Goal: Use online tool/utility

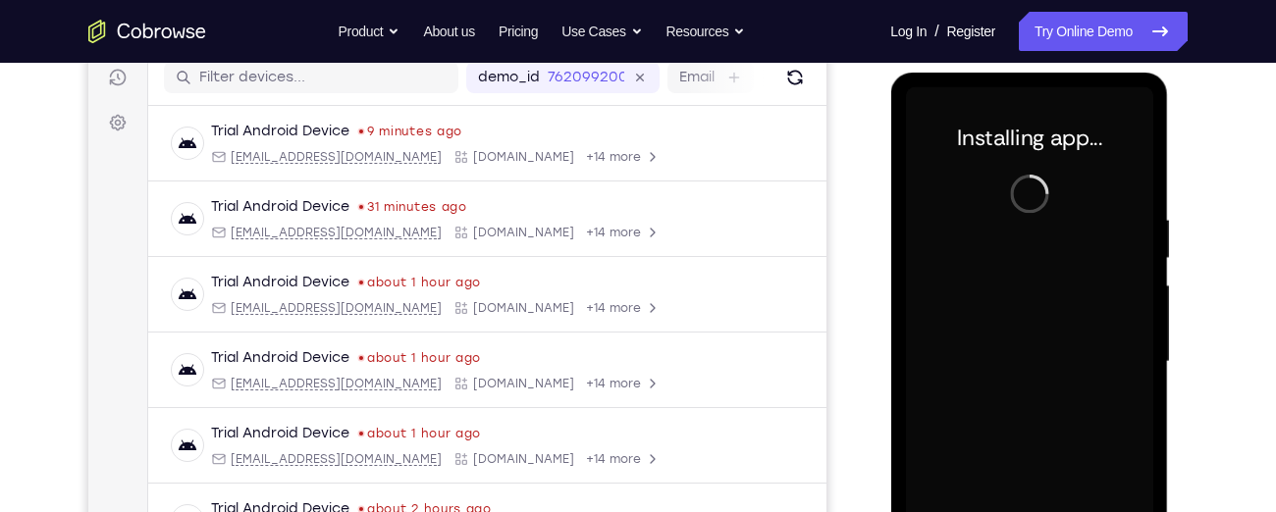
click at [1047, 269] on div at bounding box center [1028, 362] width 247 height 550
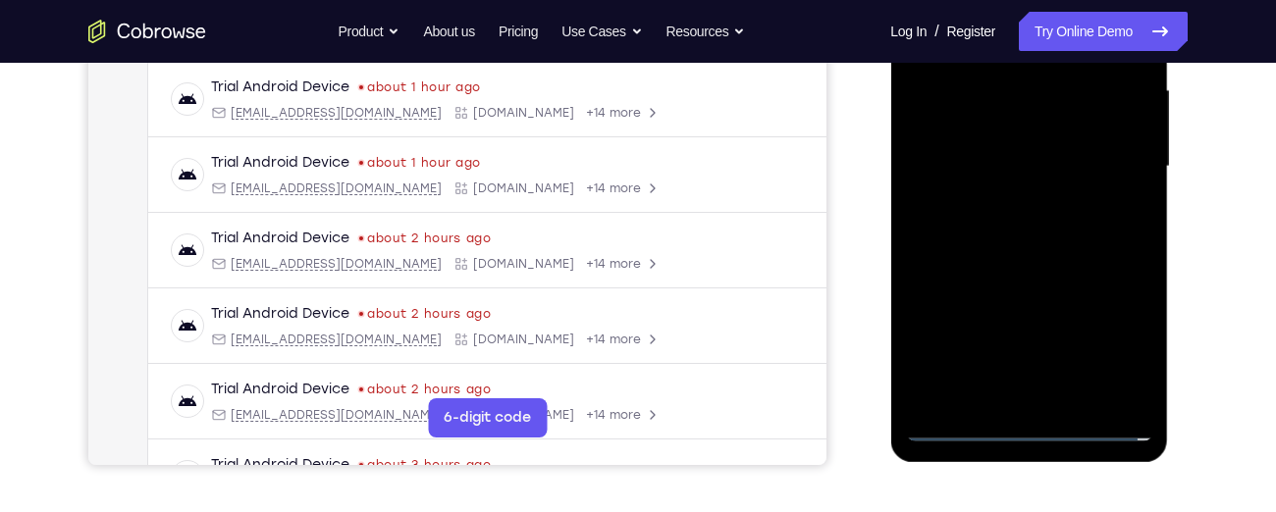
scroll to position [454, 0]
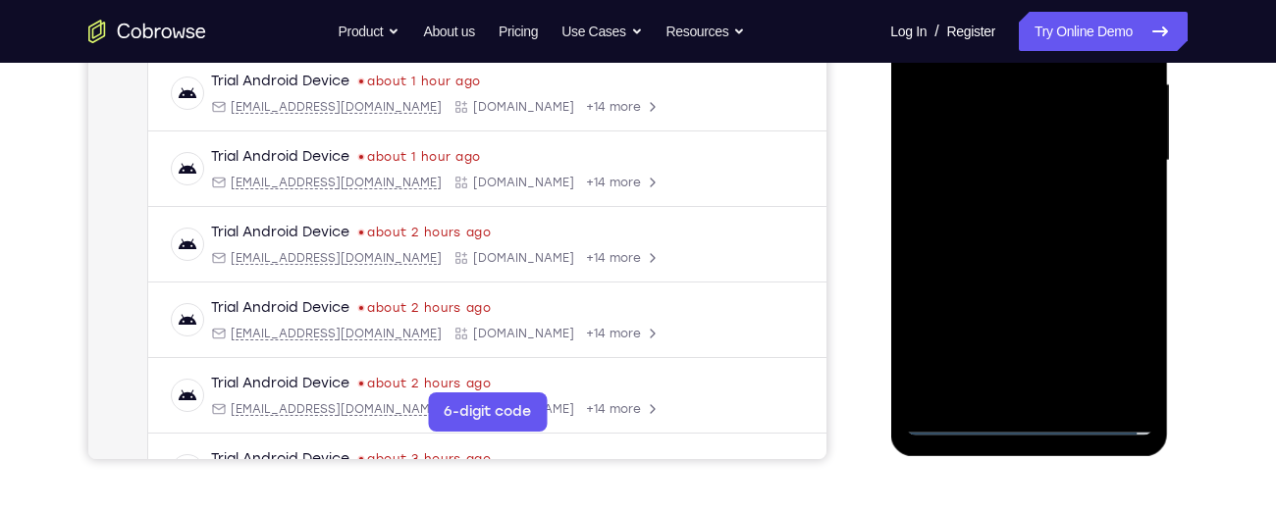
click at [1031, 424] on div at bounding box center [1028, 161] width 247 height 550
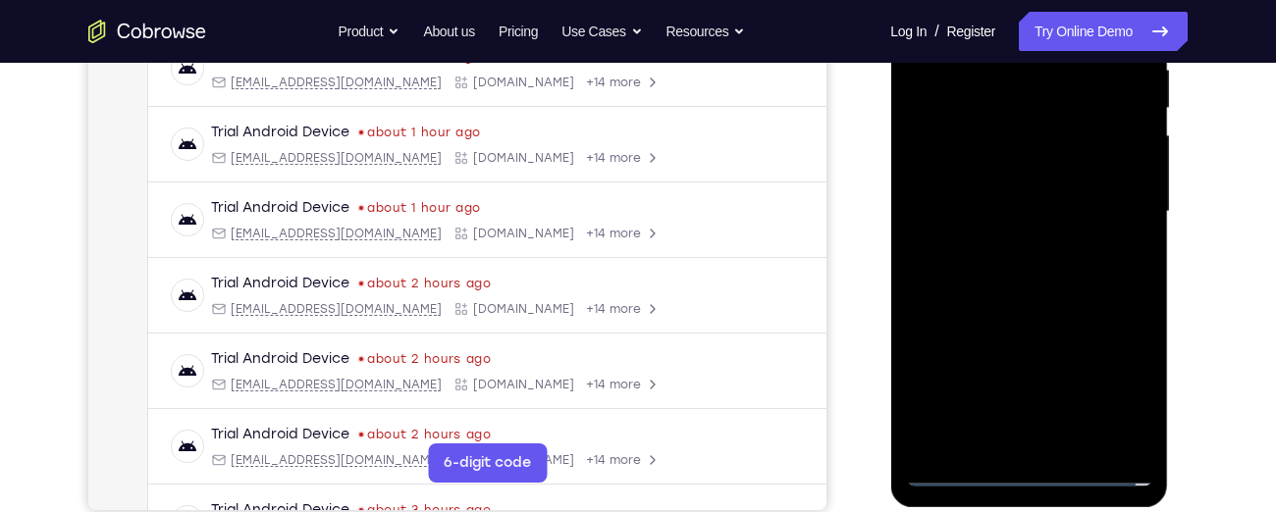
scroll to position [400, 0]
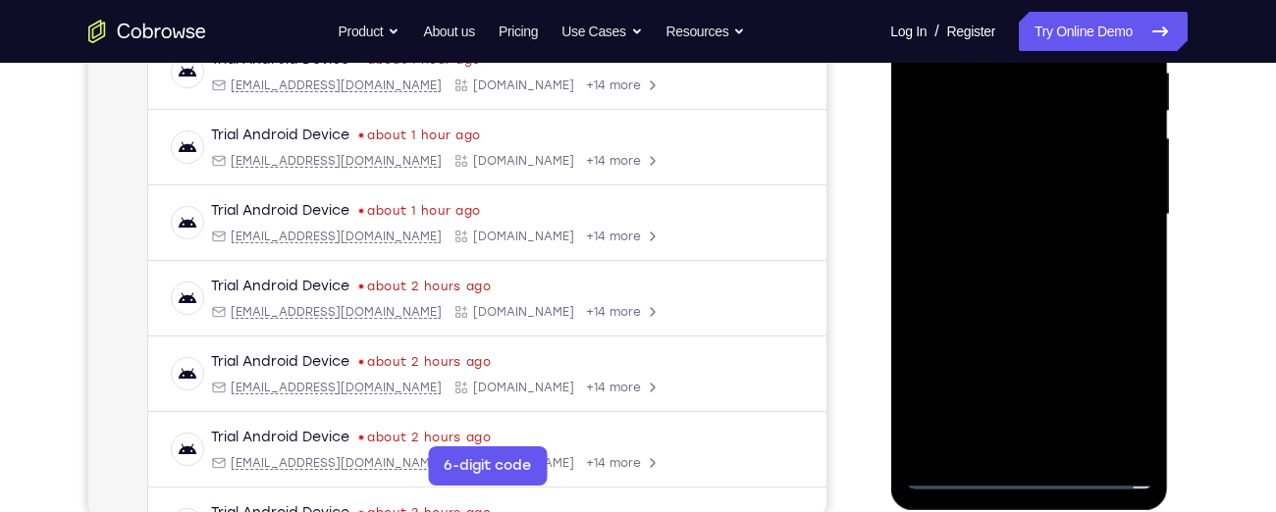
click at [1118, 375] on div at bounding box center [1028, 215] width 247 height 550
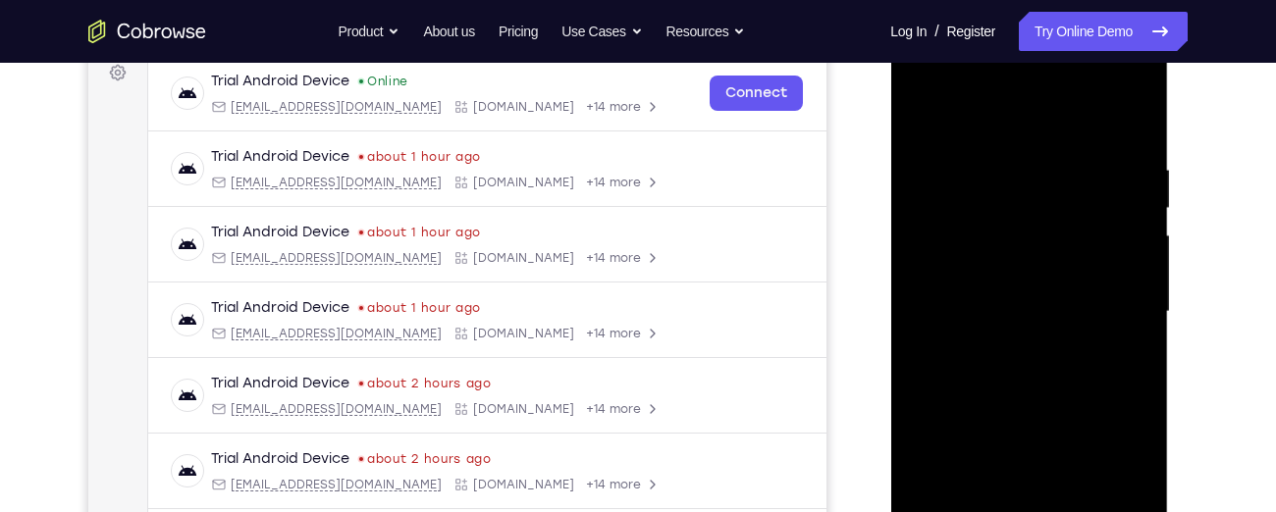
scroll to position [291, 0]
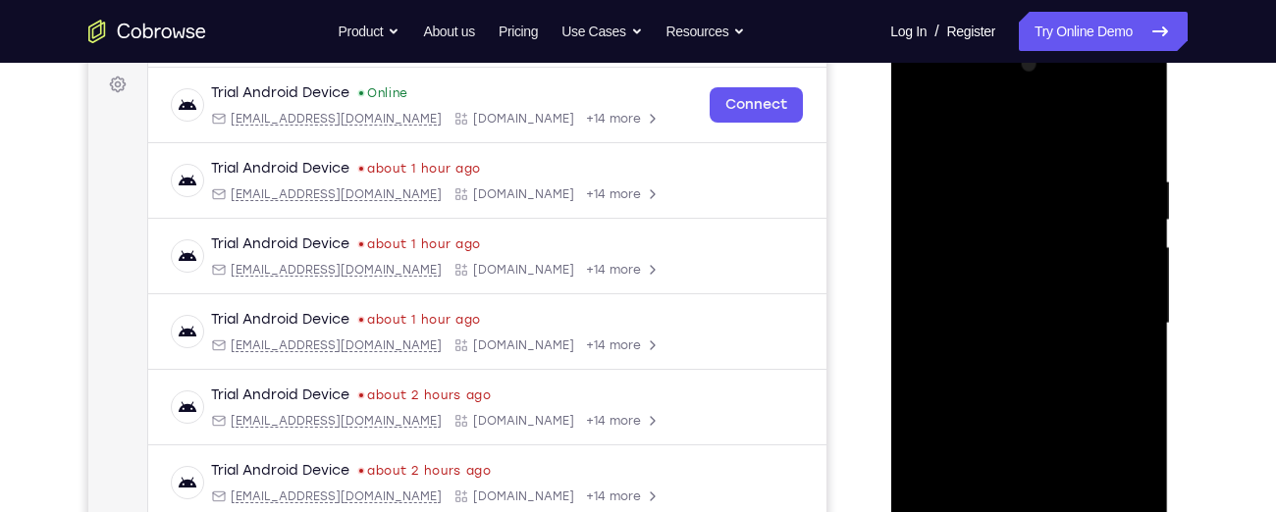
click at [921, 89] on div at bounding box center [1028, 324] width 247 height 550
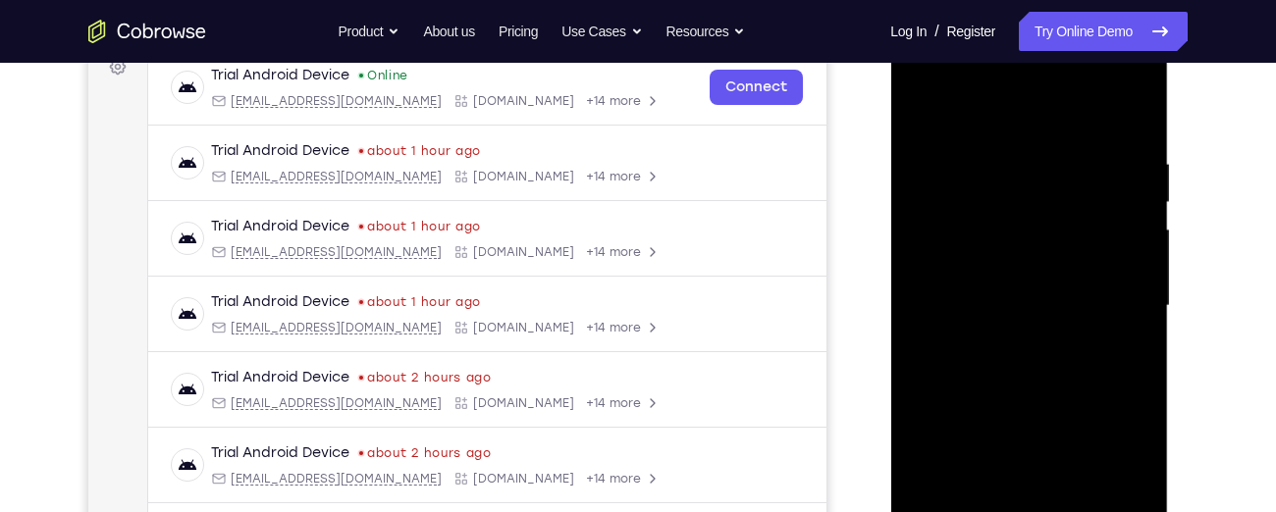
scroll to position [307, 0]
click at [1117, 293] on div at bounding box center [1028, 307] width 247 height 550
click at [1012, 342] on div at bounding box center [1028, 307] width 247 height 550
click at [989, 285] on div at bounding box center [1028, 307] width 247 height 550
click at [990, 264] on div at bounding box center [1028, 307] width 247 height 550
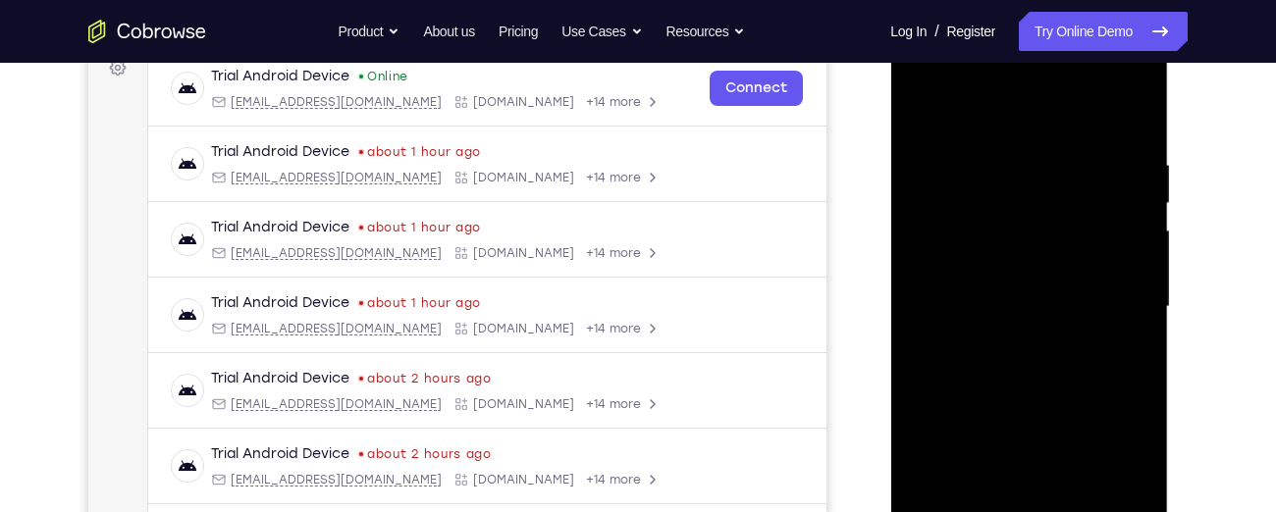
click at [990, 264] on div at bounding box center [1028, 307] width 247 height 550
click at [993, 302] on div at bounding box center [1028, 307] width 247 height 550
click at [993, 372] on div at bounding box center [1028, 307] width 247 height 550
click at [1022, 408] on div at bounding box center [1028, 309] width 247 height 550
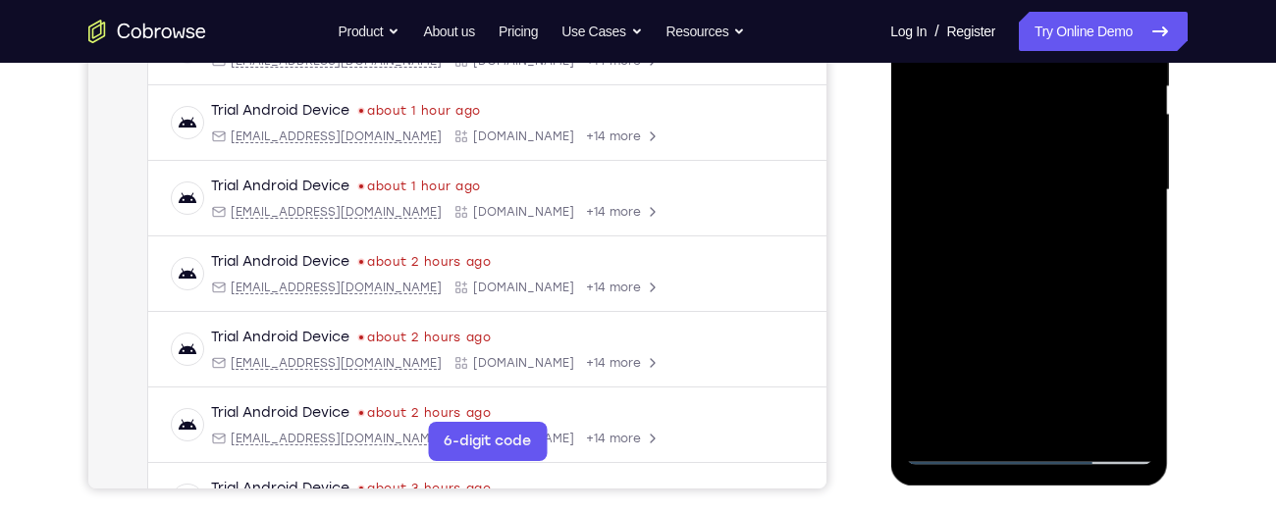
scroll to position [425, 0]
click at [1143, 416] on div at bounding box center [1028, 190] width 247 height 550
click at [1046, 278] on div at bounding box center [1028, 190] width 247 height 550
click at [1080, 417] on div at bounding box center [1028, 190] width 247 height 550
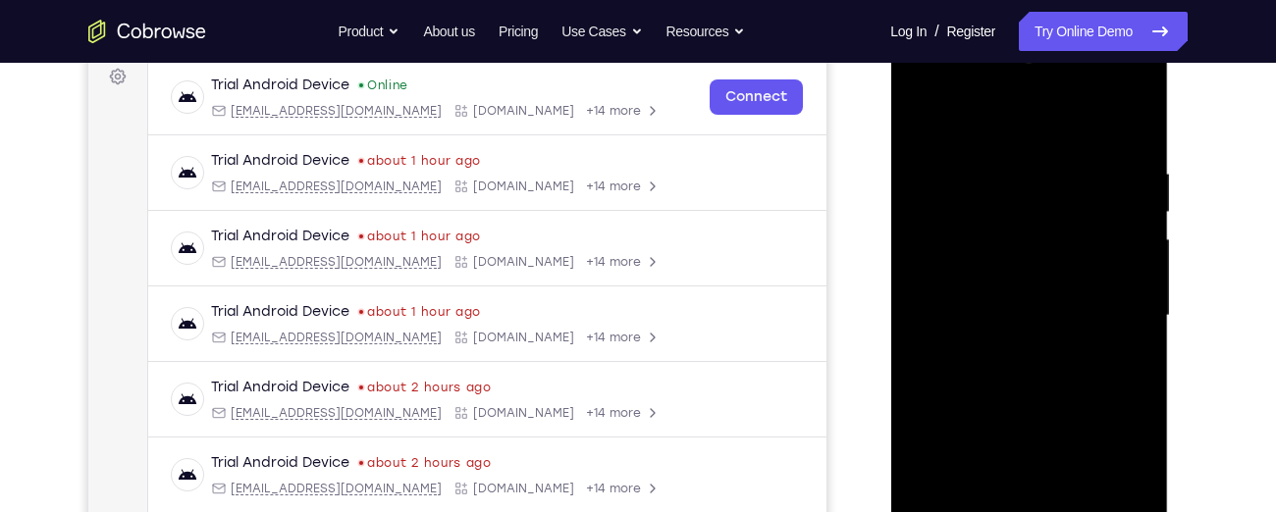
scroll to position [297, 0]
click at [1007, 395] on div at bounding box center [1028, 317] width 247 height 550
click at [1103, 346] on div at bounding box center [1028, 317] width 247 height 550
click at [993, 397] on div at bounding box center [1028, 317] width 247 height 550
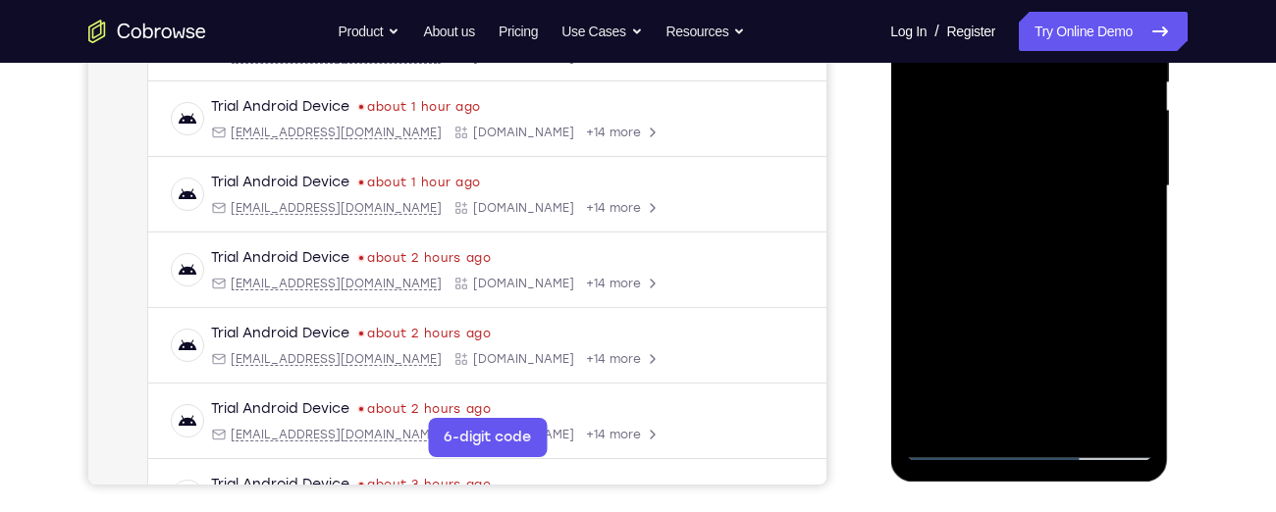
scroll to position [430, 0]
click at [923, 371] on div at bounding box center [1028, 185] width 247 height 550
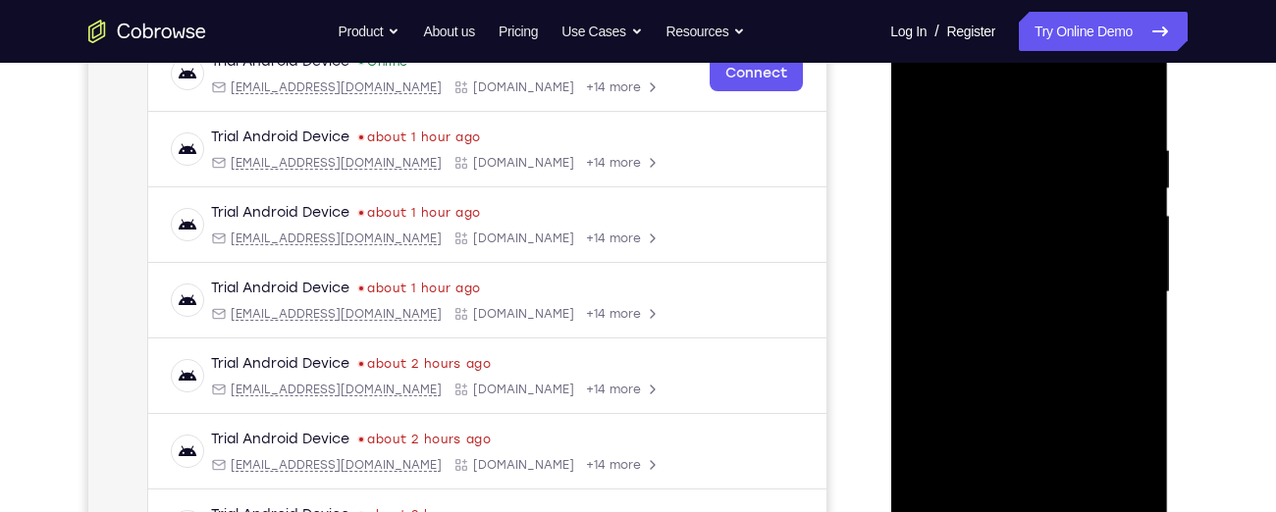
scroll to position [318, 0]
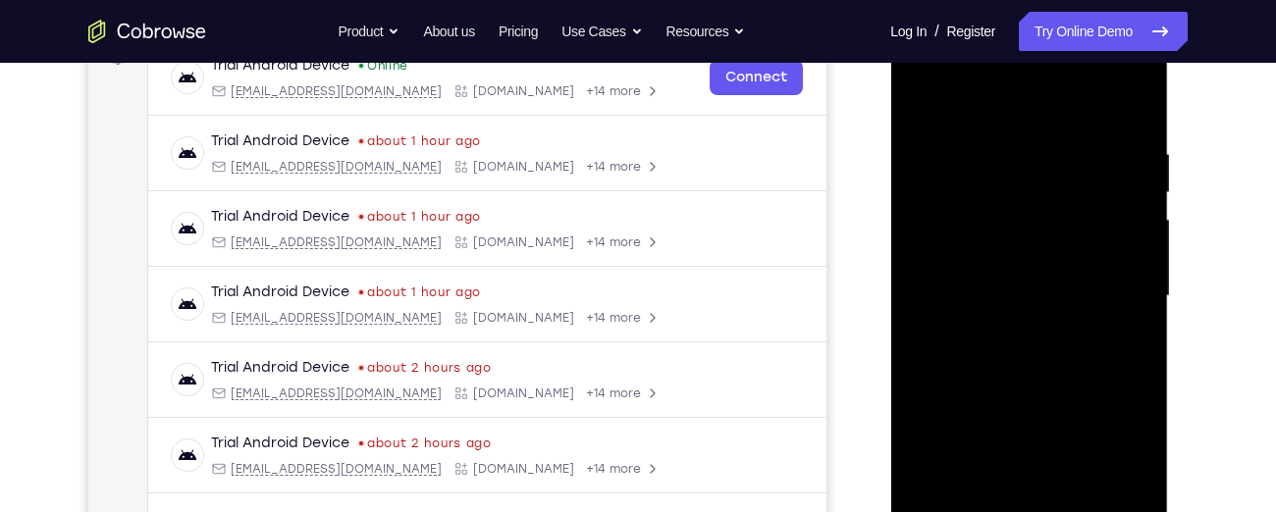
click at [936, 140] on div at bounding box center [1028, 297] width 247 height 550
click at [1116, 102] on div at bounding box center [1028, 297] width 247 height 550
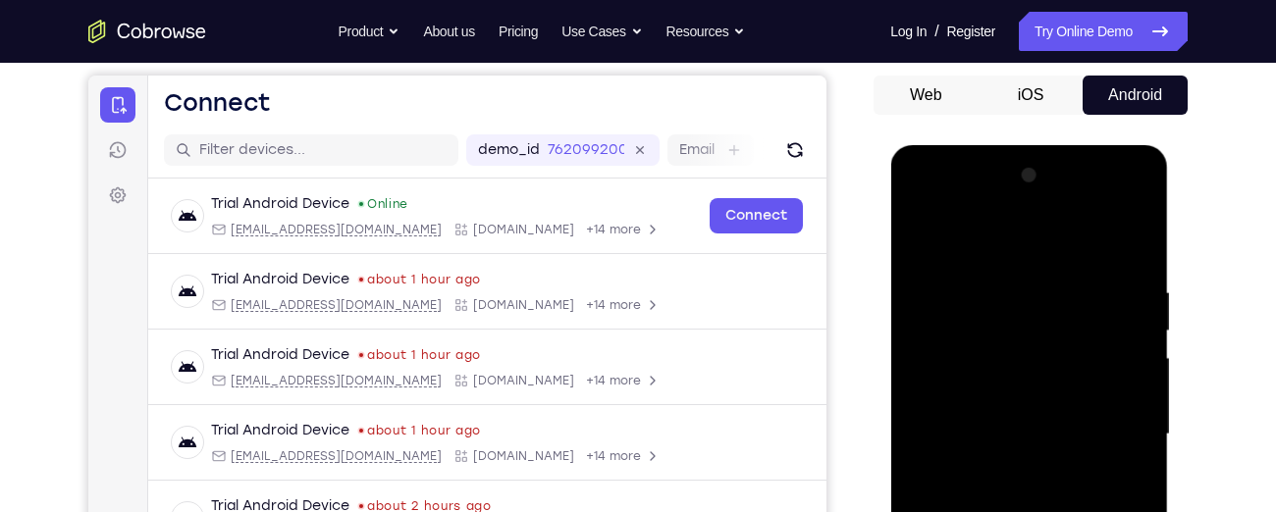
scroll to position [179, 0]
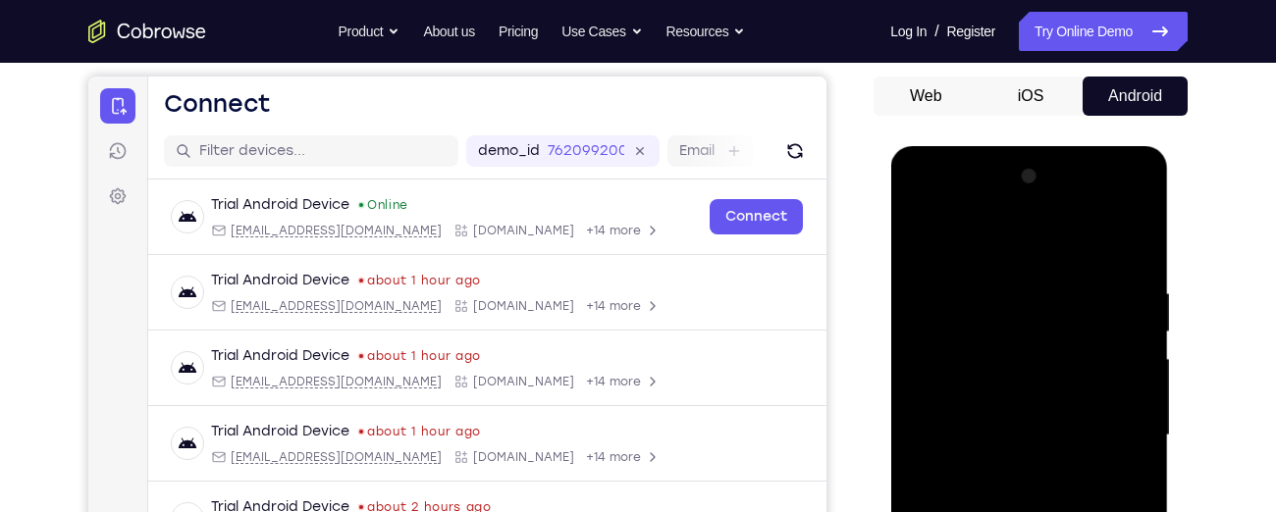
click at [929, 434] on div at bounding box center [1028, 436] width 247 height 550
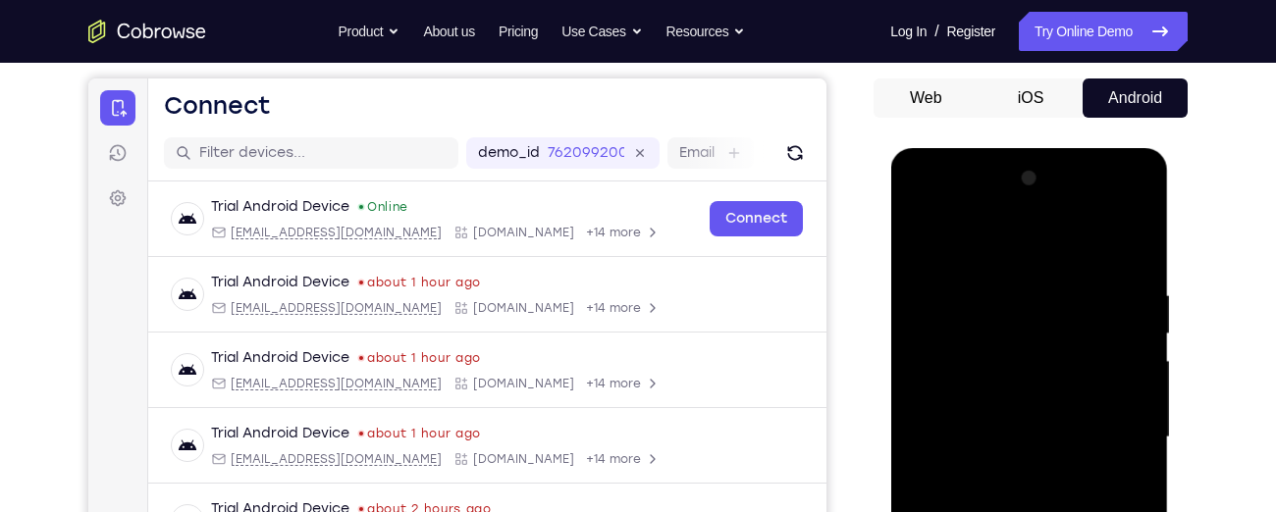
click at [1142, 178] on div at bounding box center [1028, 438] width 247 height 550
click at [939, 291] on div at bounding box center [1028, 438] width 247 height 550
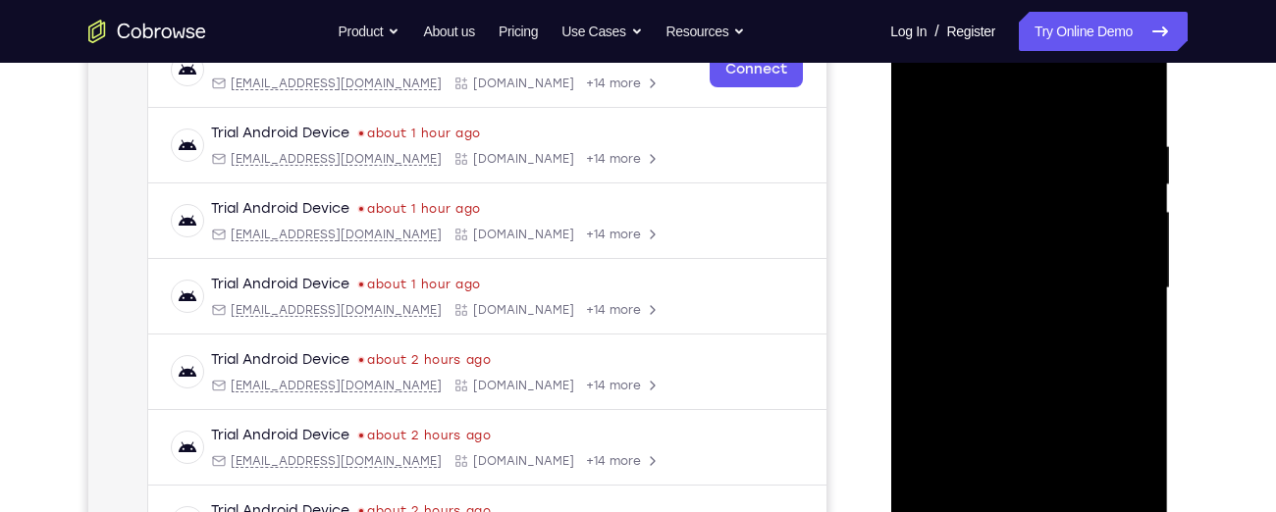
scroll to position [327, 0]
click at [921, 281] on div at bounding box center [1028, 288] width 247 height 550
click at [1132, 317] on div at bounding box center [1028, 288] width 247 height 550
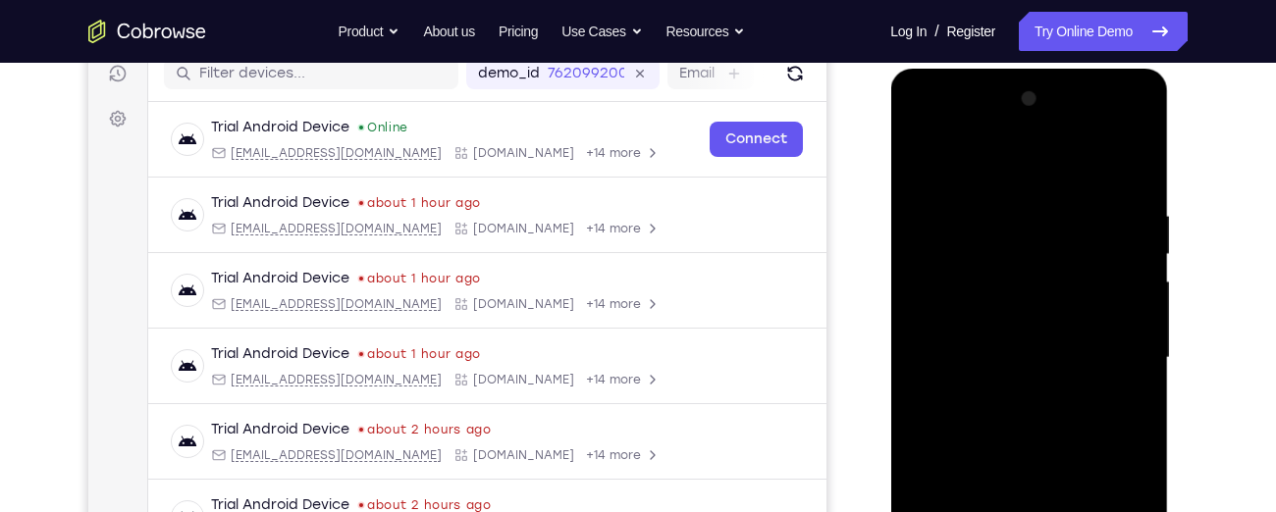
scroll to position [255, 0]
click at [1110, 274] on div at bounding box center [1028, 359] width 247 height 550
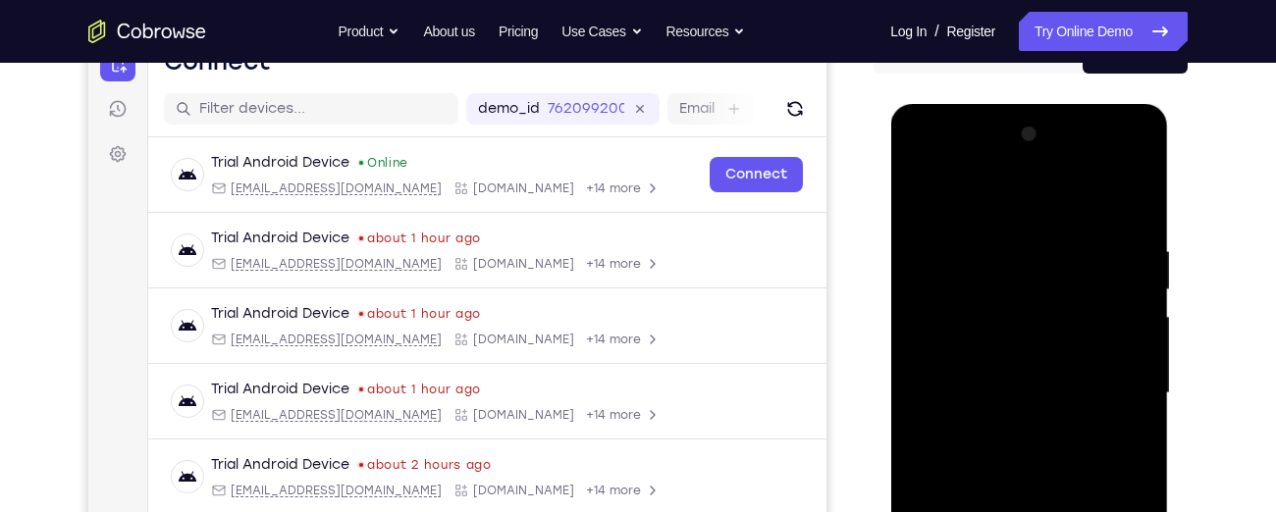
scroll to position [220, 0]
click at [1138, 147] on div at bounding box center [1028, 395] width 247 height 550
click at [917, 199] on div at bounding box center [1028, 395] width 247 height 550
click at [1142, 284] on div at bounding box center [1028, 395] width 247 height 550
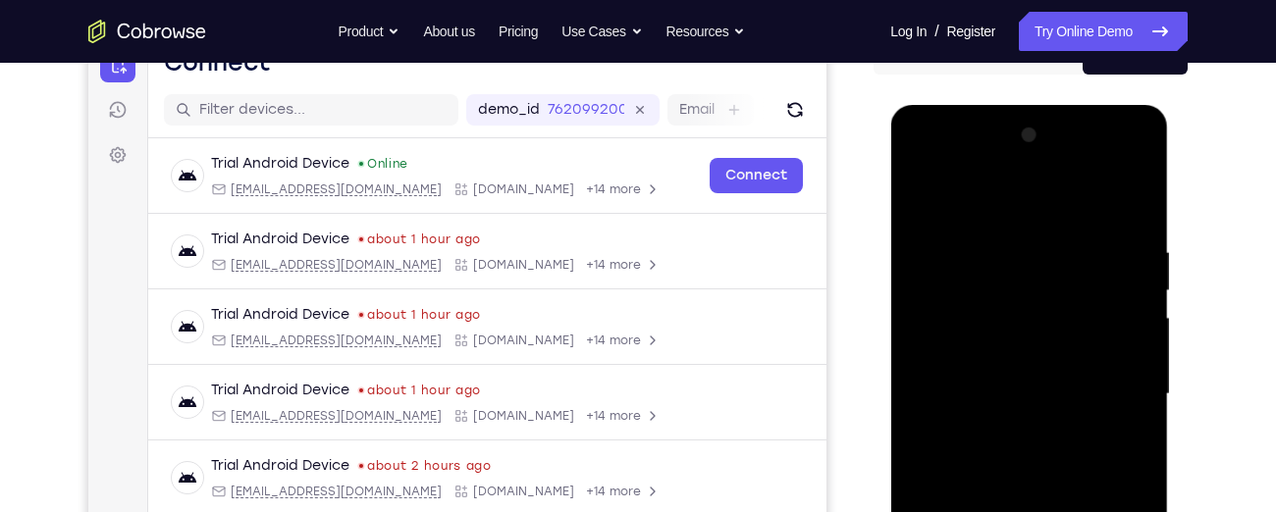
click at [922, 189] on div at bounding box center [1028, 395] width 247 height 550
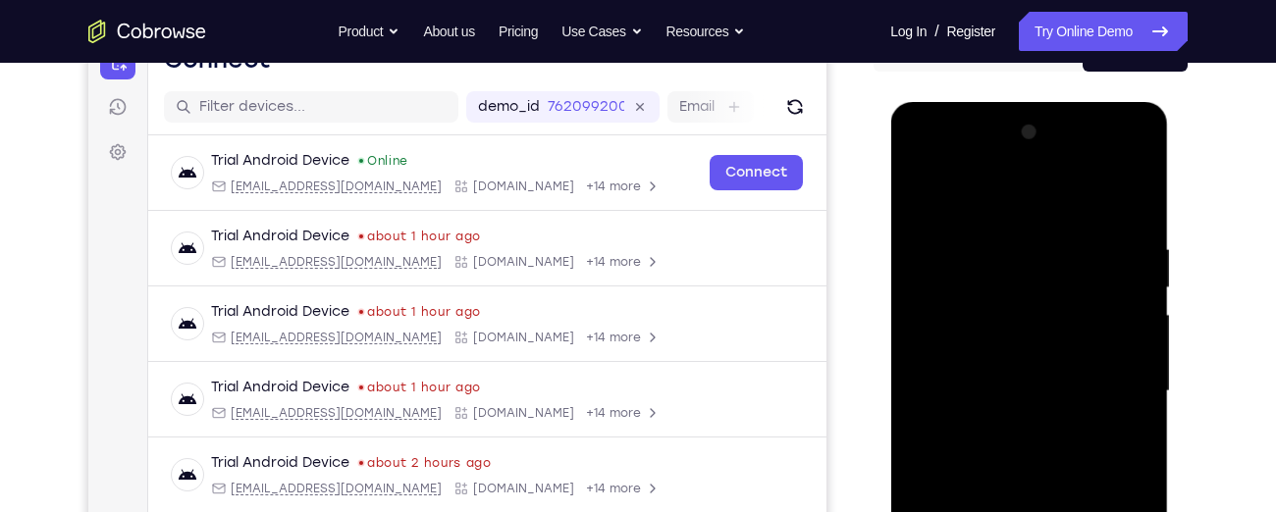
scroll to position [221, 0]
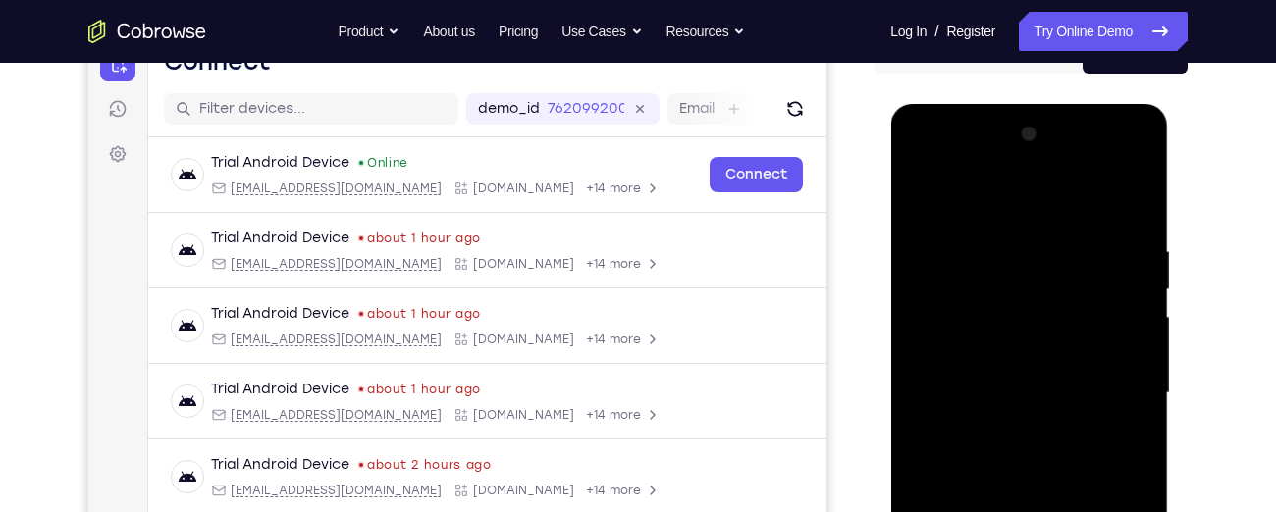
click at [996, 244] on div at bounding box center [1028, 394] width 247 height 550
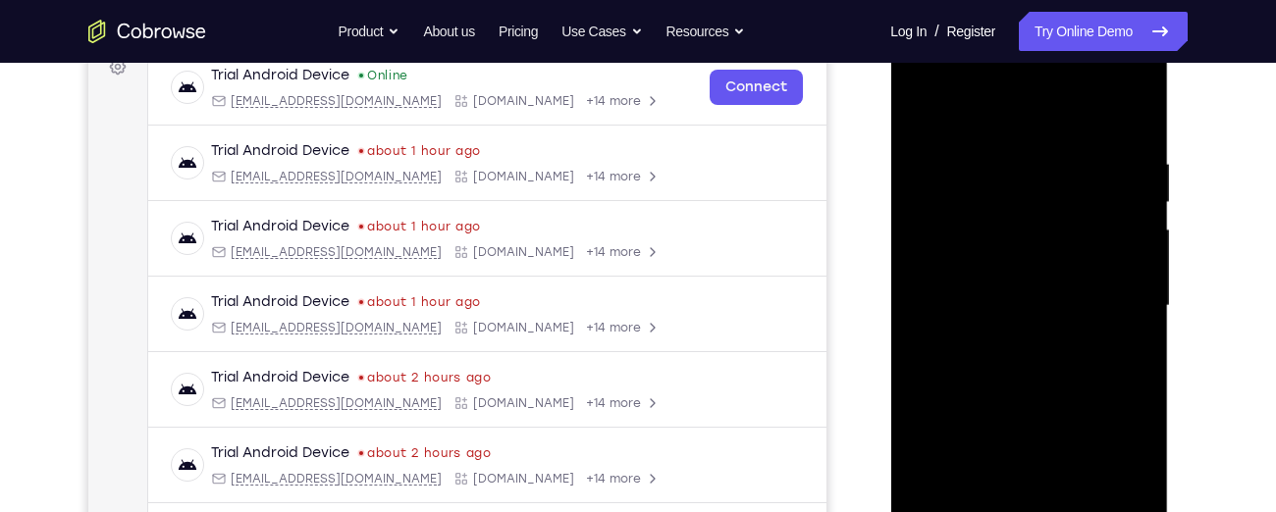
scroll to position [309, 0]
click at [1137, 326] on div at bounding box center [1028, 305] width 247 height 550
click at [1140, 326] on div at bounding box center [1028, 305] width 247 height 550
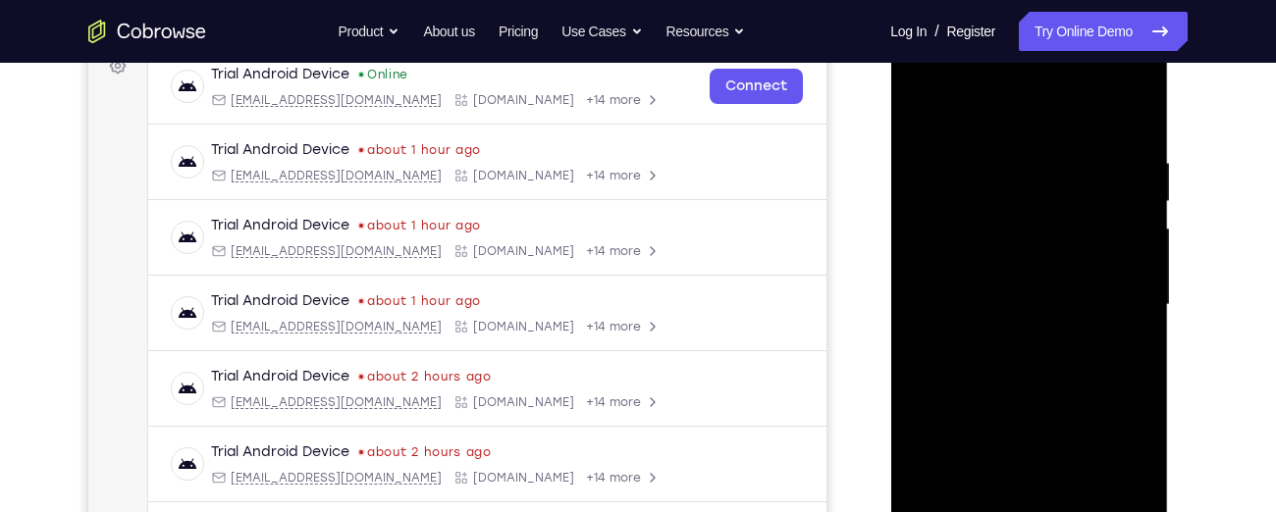
click at [1140, 326] on div at bounding box center [1028, 305] width 247 height 550
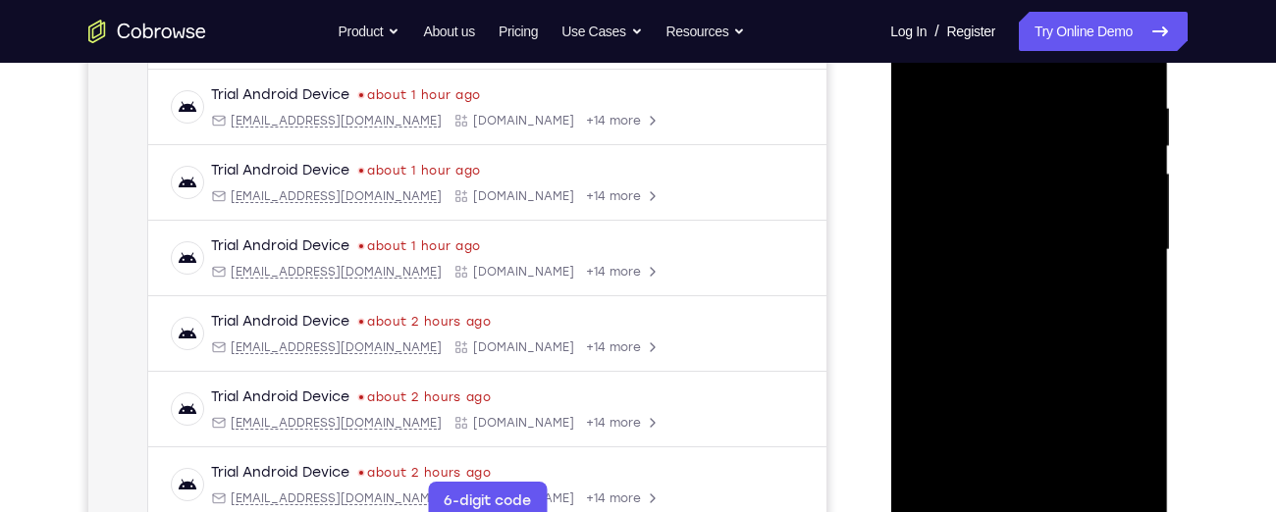
scroll to position [362, 0]
click at [1113, 247] on div at bounding box center [1028, 252] width 247 height 550
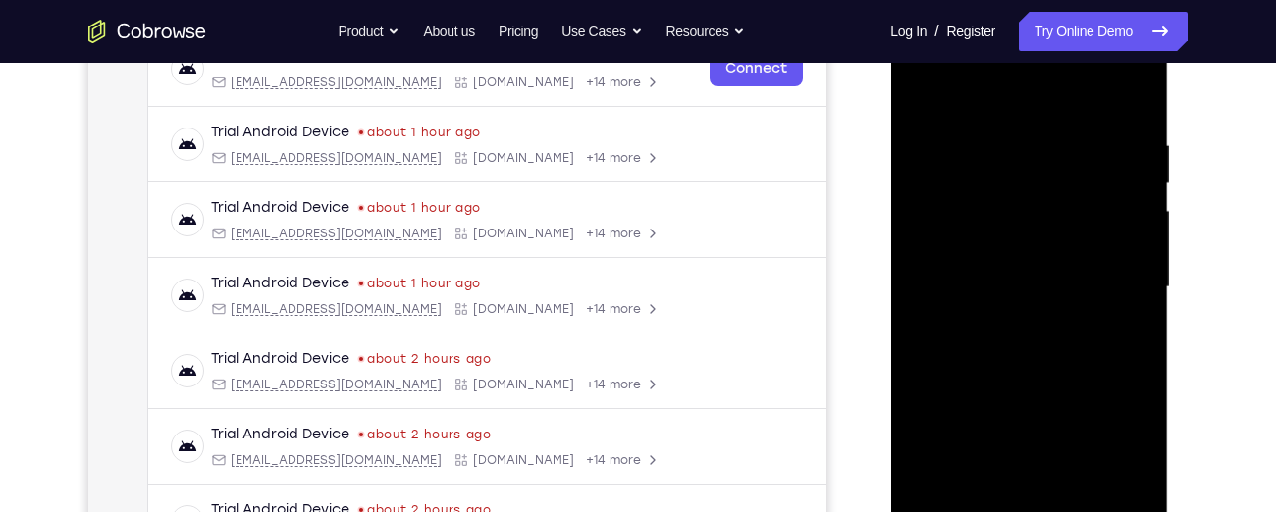
scroll to position [338, 0]
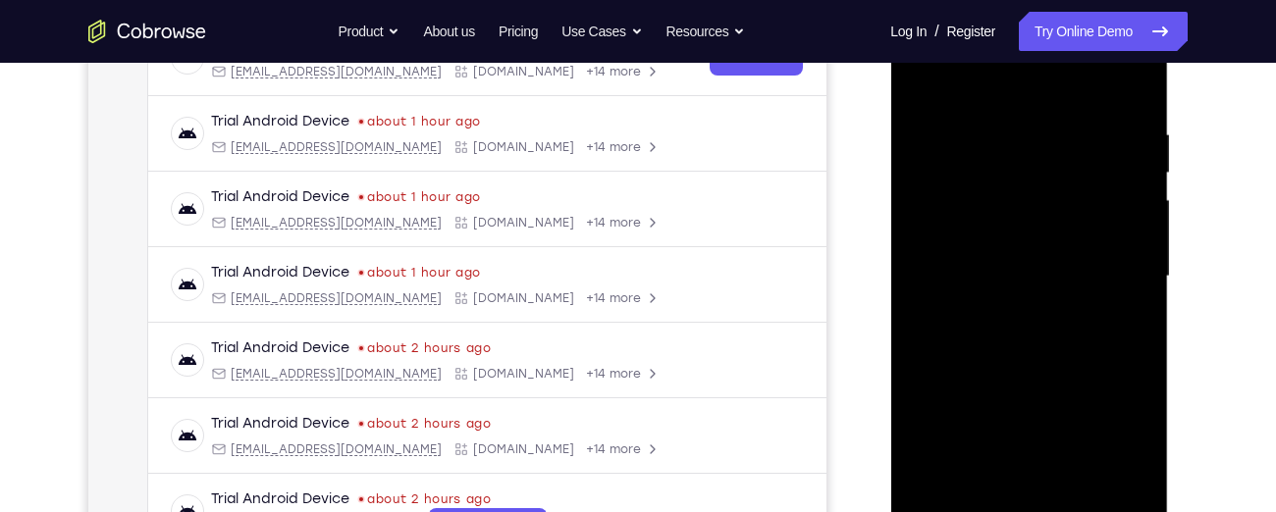
click at [1130, 82] on div at bounding box center [1028, 277] width 247 height 550
click at [1125, 216] on div at bounding box center [1028, 277] width 247 height 550
drag, startPoint x: 1009, startPoint y: 351, endPoint x: 1034, endPoint y: 65, distance: 287.7
click at [1034, 65] on div at bounding box center [1028, 277] width 247 height 550
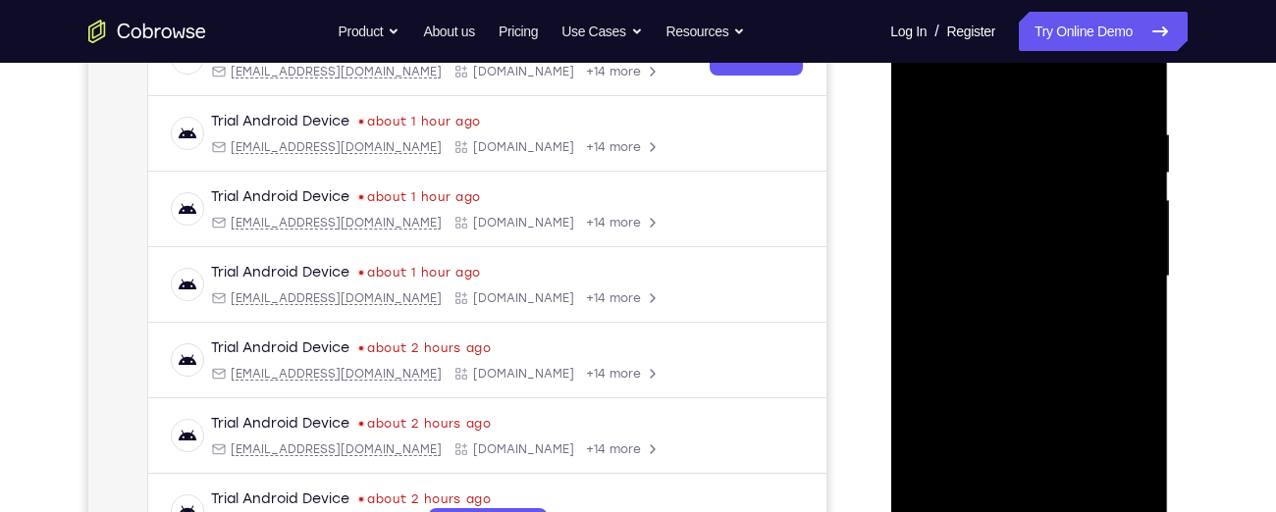
drag, startPoint x: 1008, startPoint y: 382, endPoint x: 1014, endPoint y: 123, distance: 259.2
click at [1014, 123] on div at bounding box center [1028, 277] width 247 height 550
drag, startPoint x: 1013, startPoint y: 365, endPoint x: 1042, endPoint y: 143, distance: 223.7
click at [1042, 143] on div at bounding box center [1028, 277] width 247 height 550
drag, startPoint x: 997, startPoint y: 414, endPoint x: 1036, endPoint y: 128, distance: 289.2
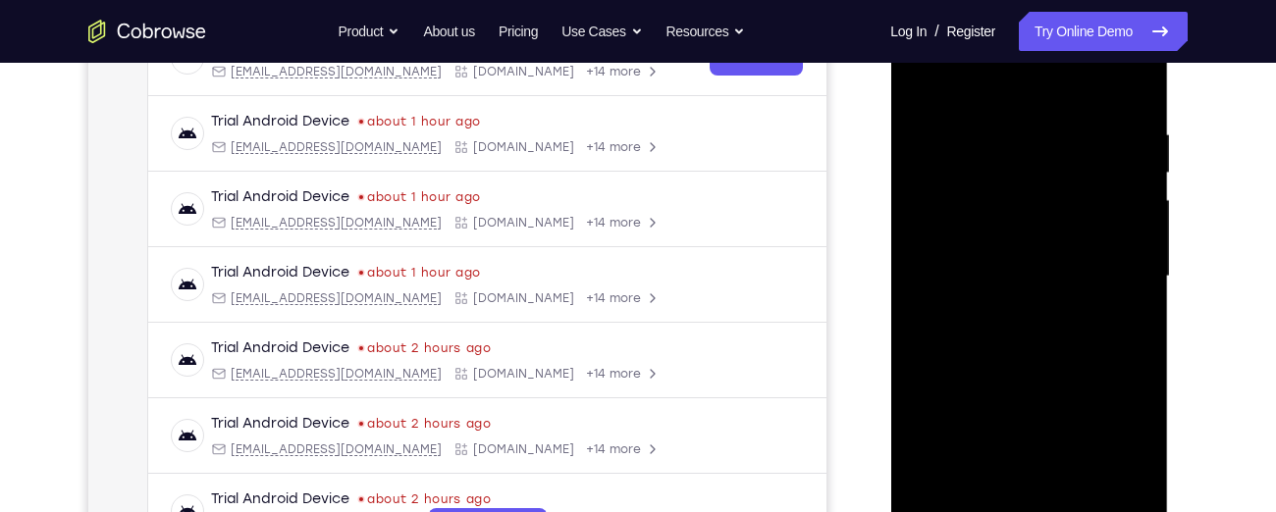
click at [1036, 128] on div at bounding box center [1028, 277] width 247 height 550
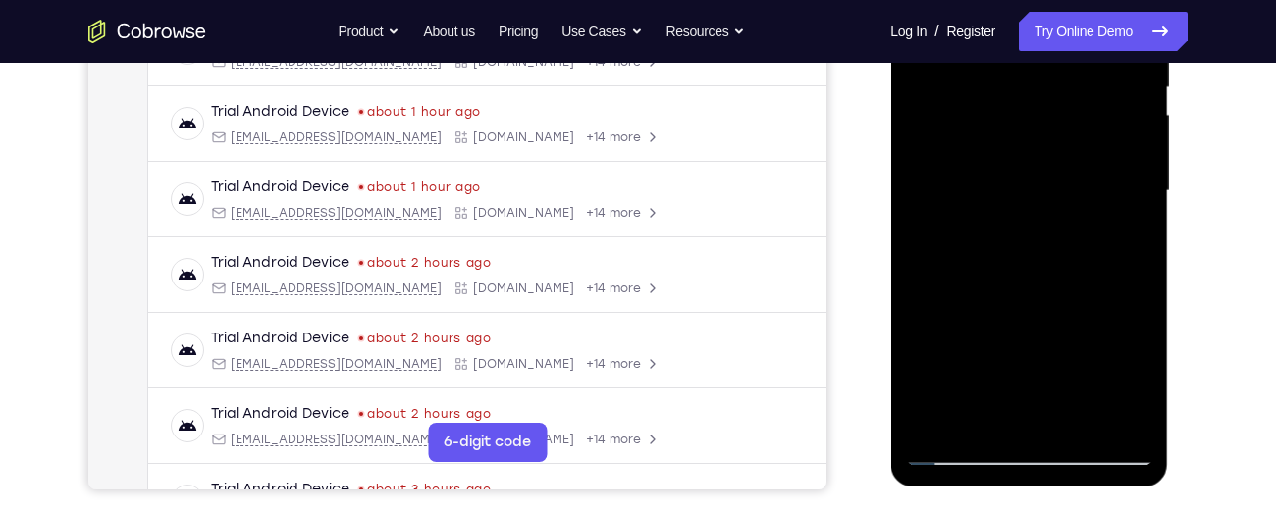
scroll to position [408, 0]
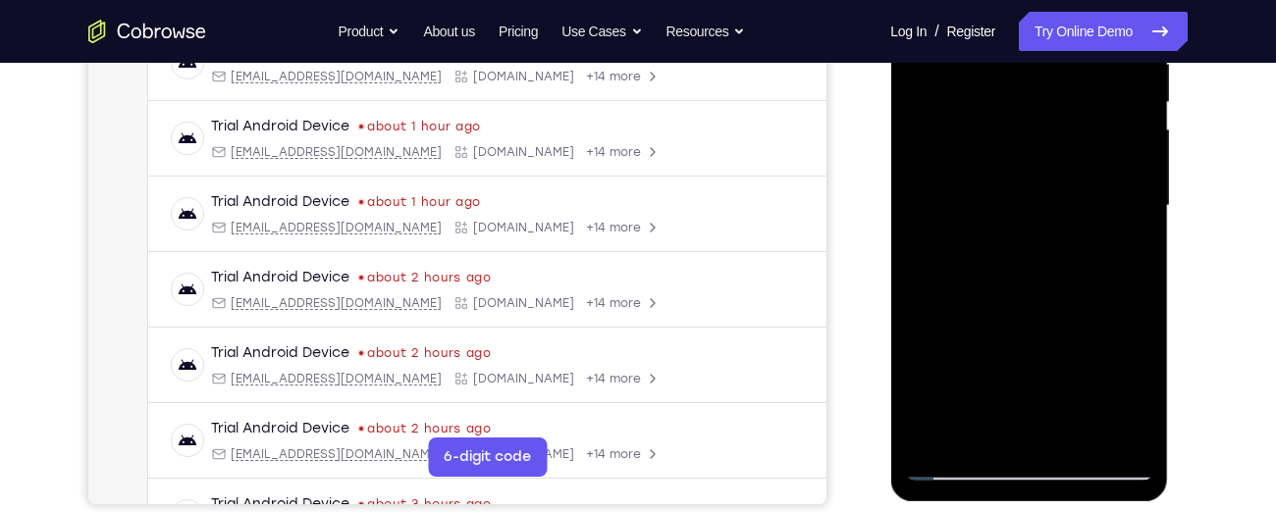
drag, startPoint x: 1007, startPoint y: 331, endPoint x: 1010, endPoint y: 184, distance: 147.3
click at [1010, 184] on div at bounding box center [1028, 206] width 247 height 550
click at [993, 341] on div at bounding box center [1028, 206] width 247 height 550
click at [922, 159] on div at bounding box center [1028, 206] width 247 height 550
click at [922, 98] on div at bounding box center [1028, 206] width 247 height 550
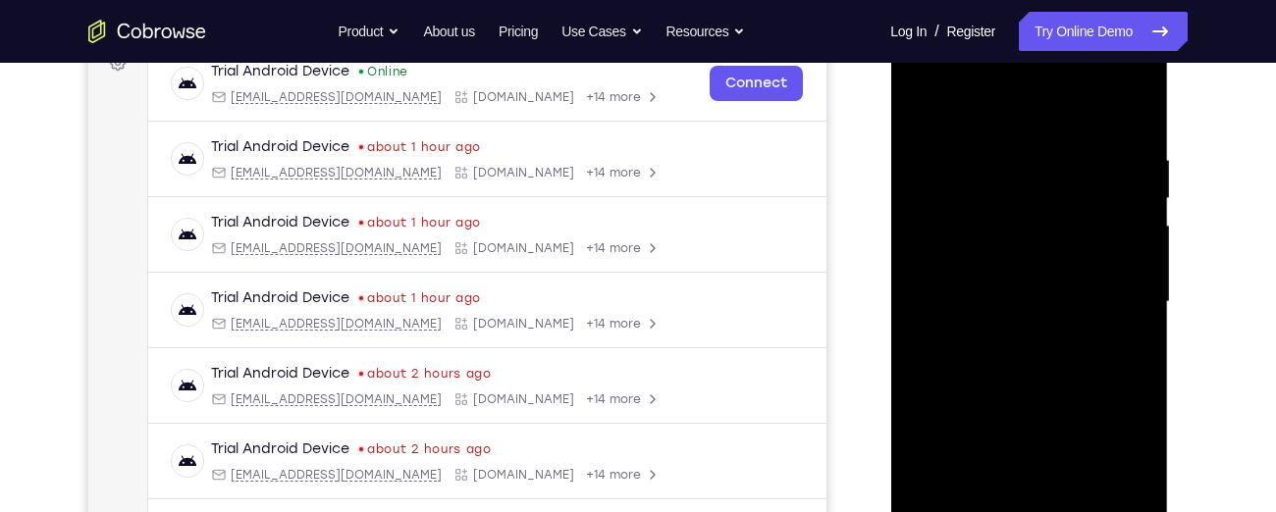
scroll to position [311, 0]
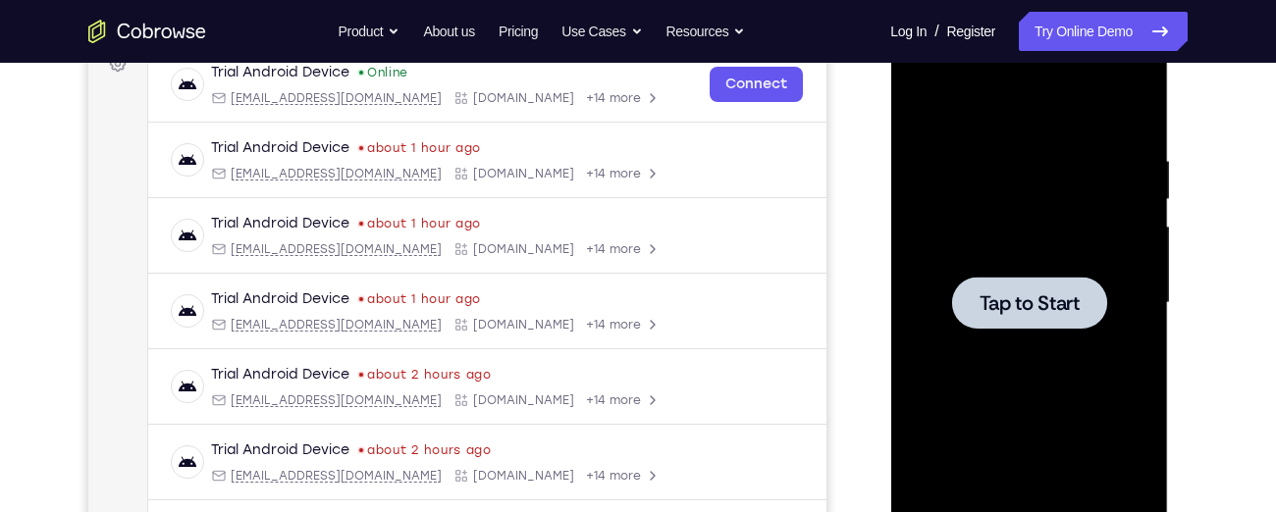
drag, startPoint x: 961, startPoint y: 385, endPoint x: 962, endPoint y: 274, distance: 110.9
click at [962, 14] on div "Tap to Start" at bounding box center [1029, 14] width 278 height 0
click at [1124, 288] on div at bounding box center [1028, 303] width 247 height 550
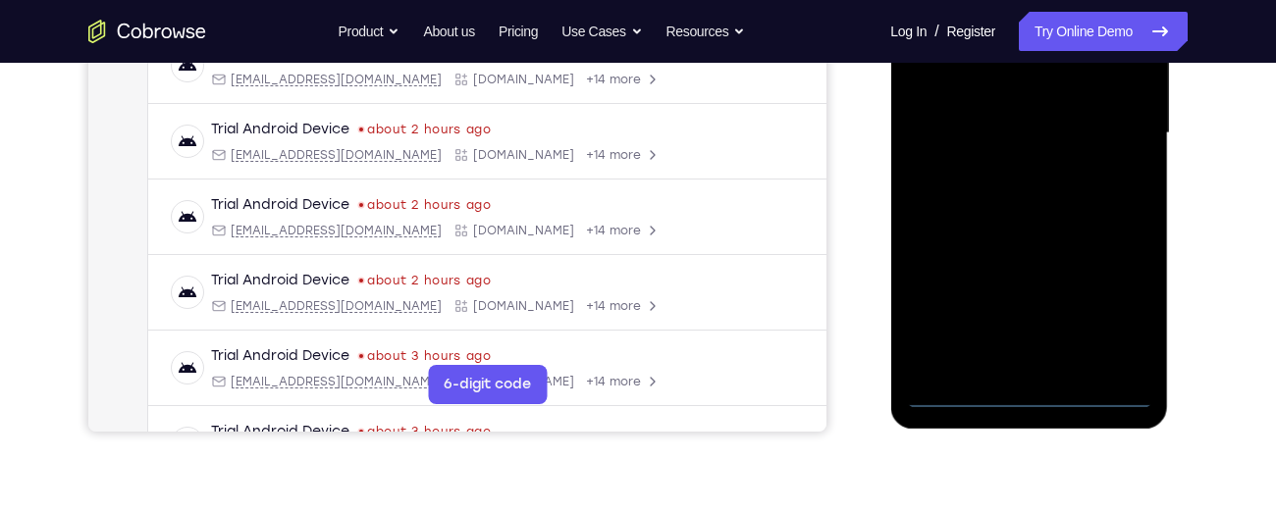
scroll to position [482, 0]
click at [1026, 389] on div at bounding box center [1028, 133] width 247 height 550
click at [1120, 301] on div at bounding box center [1028, 133] width 247 height 550
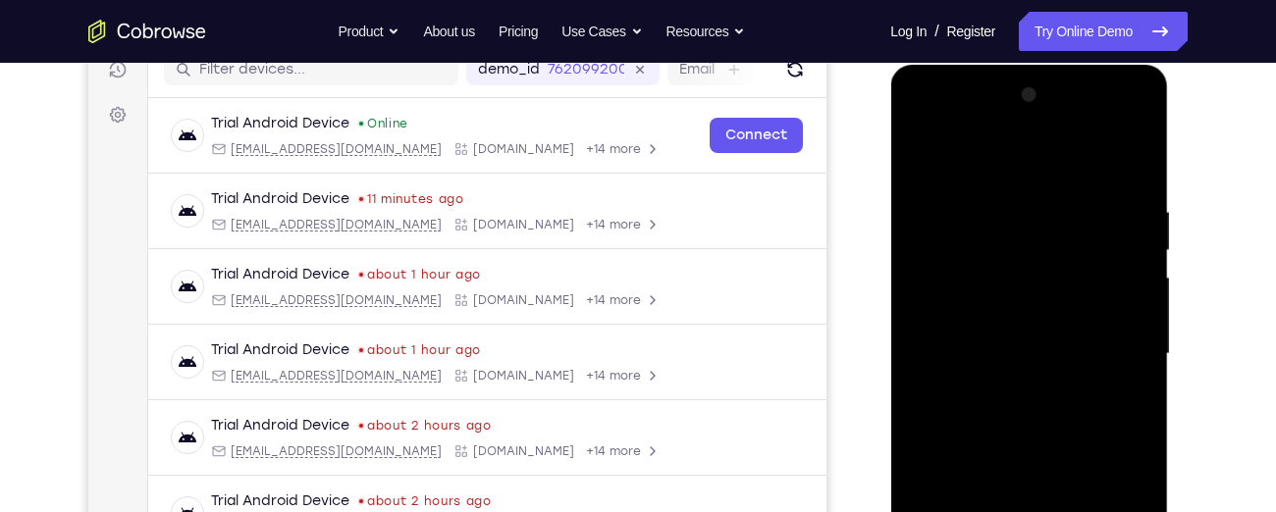
scroll to position [259, 0]
click at [922, 120] on div at bounding box center [1028, 356] width 247 height 550
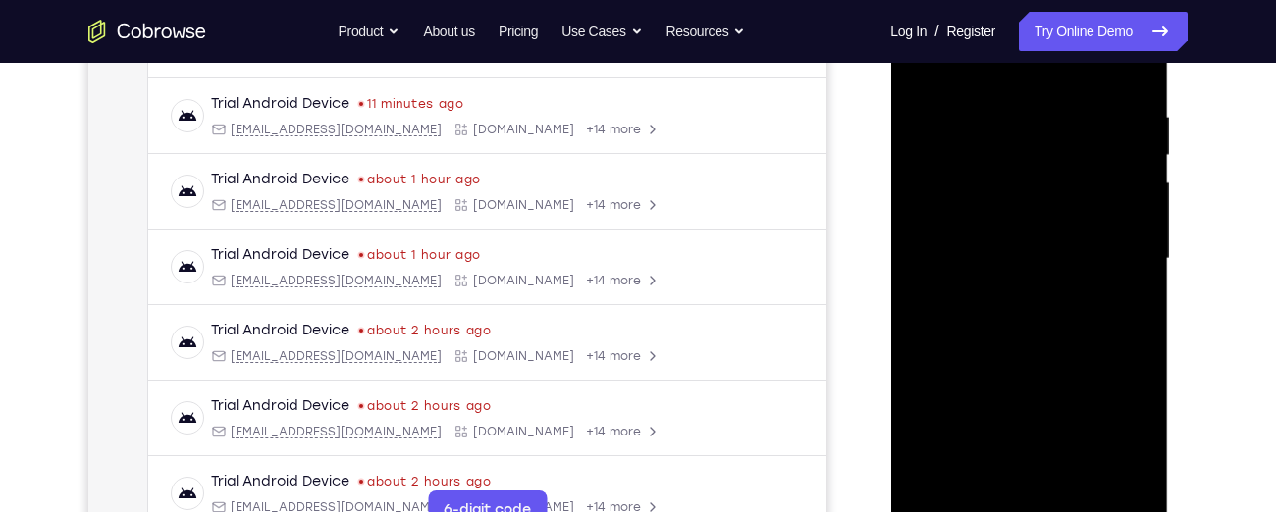
scroll to position [356, 0]
click at [946, 204] on div at bounding box center [1028, 258] width 247 height 550
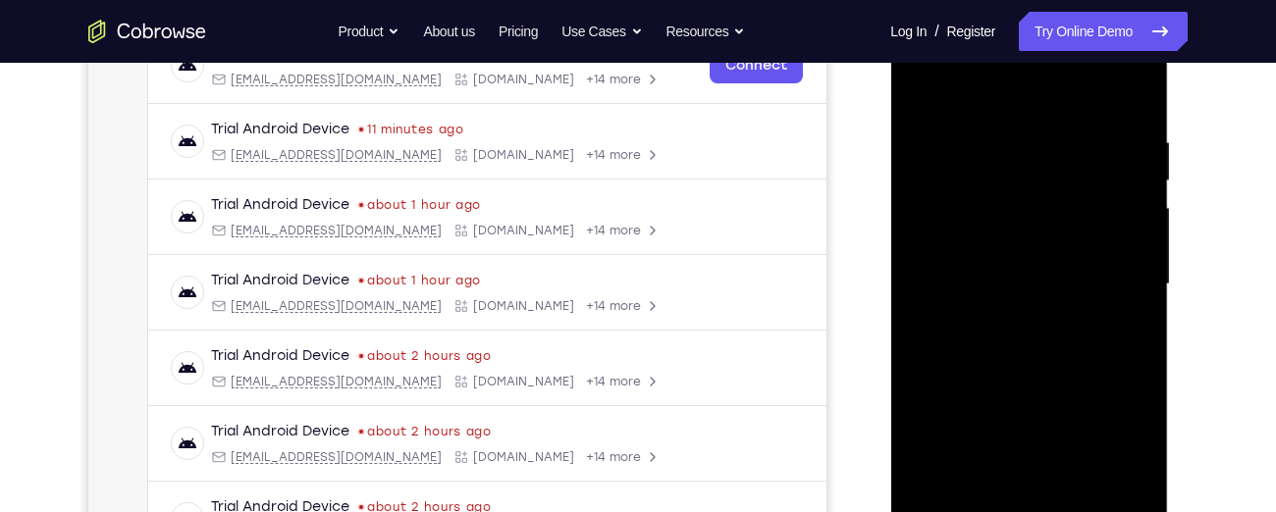
click at [1012, 404] on div at bounding box center [1028, 285] width 247 height 550
click at [997, 225] on div at bounding box center [1028, 285] width 247 height 550
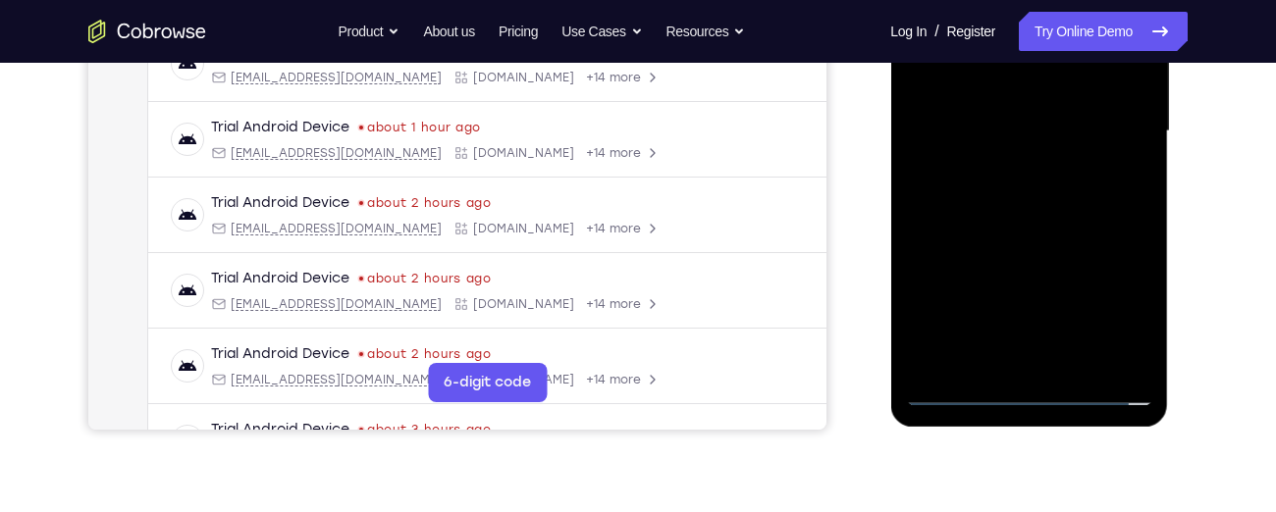
scroll to position [484, 0]
click at [947, 156] on div at bounding box center [1028, 131] width 247 height 550
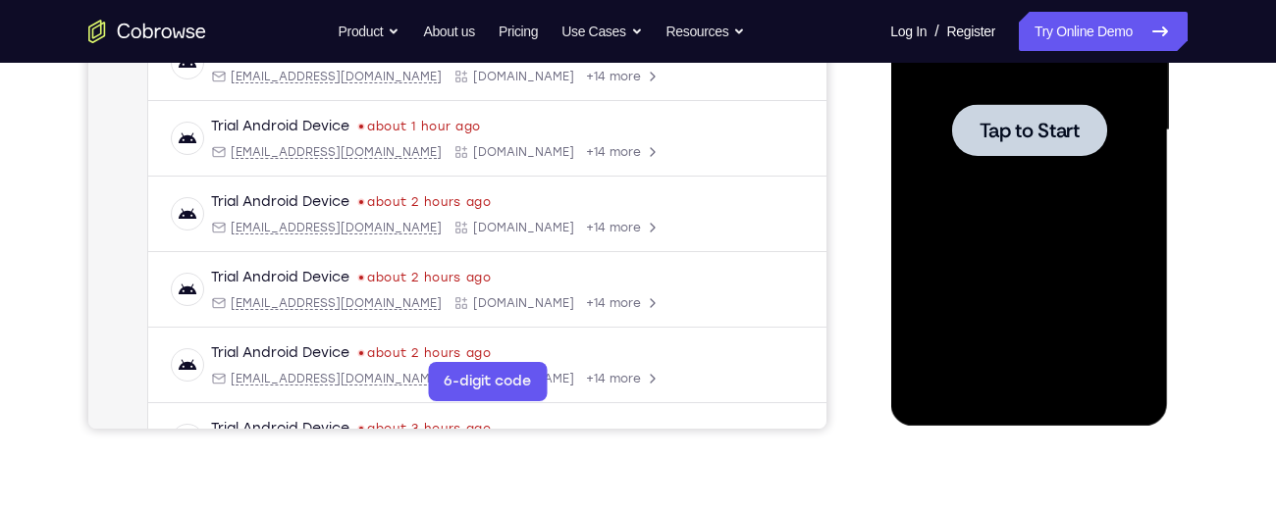
click at [1033, 165] on div at bounding box center [1028, 131] width 247 height 550
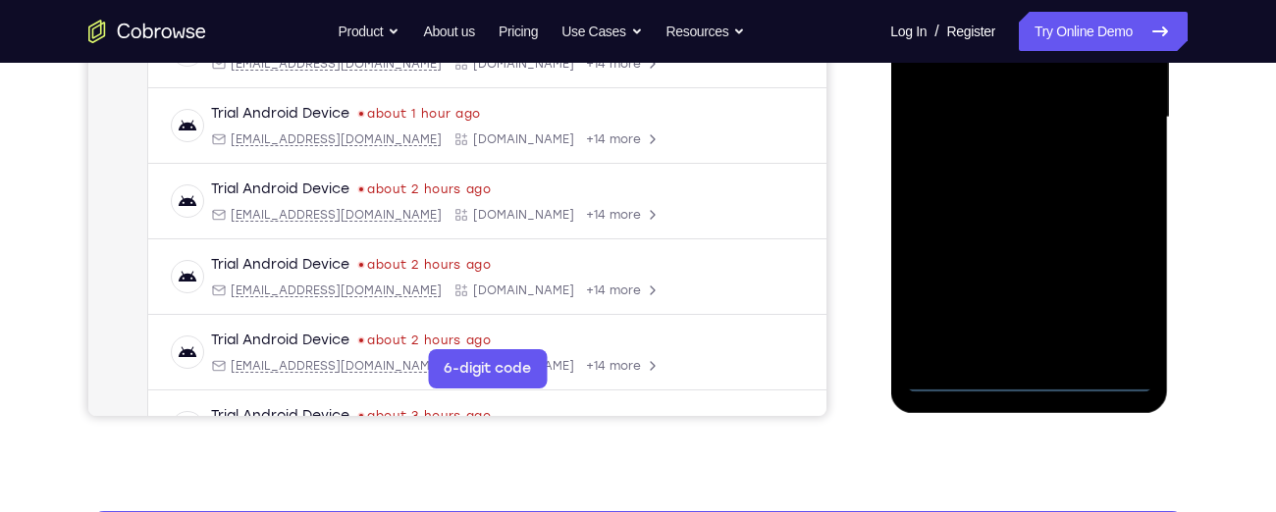
scroll to position [498, 0]
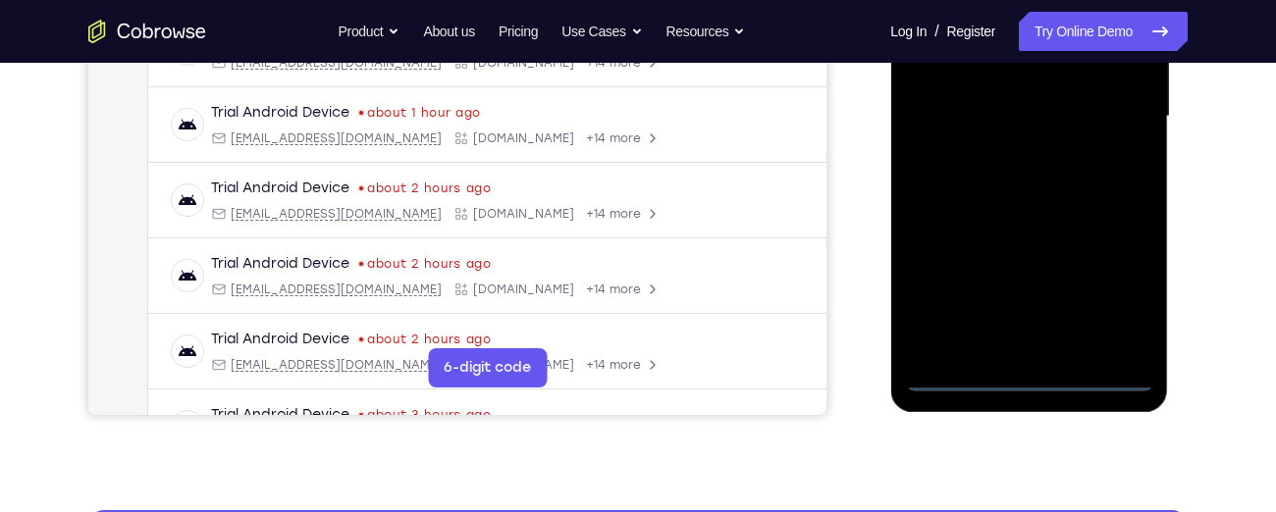
click at [1032, 382] on div at bounding box center [1028, 117] width 247 height 550
click at [1116, 301] on div at bounding box center [1028, 117] width 247 height 550
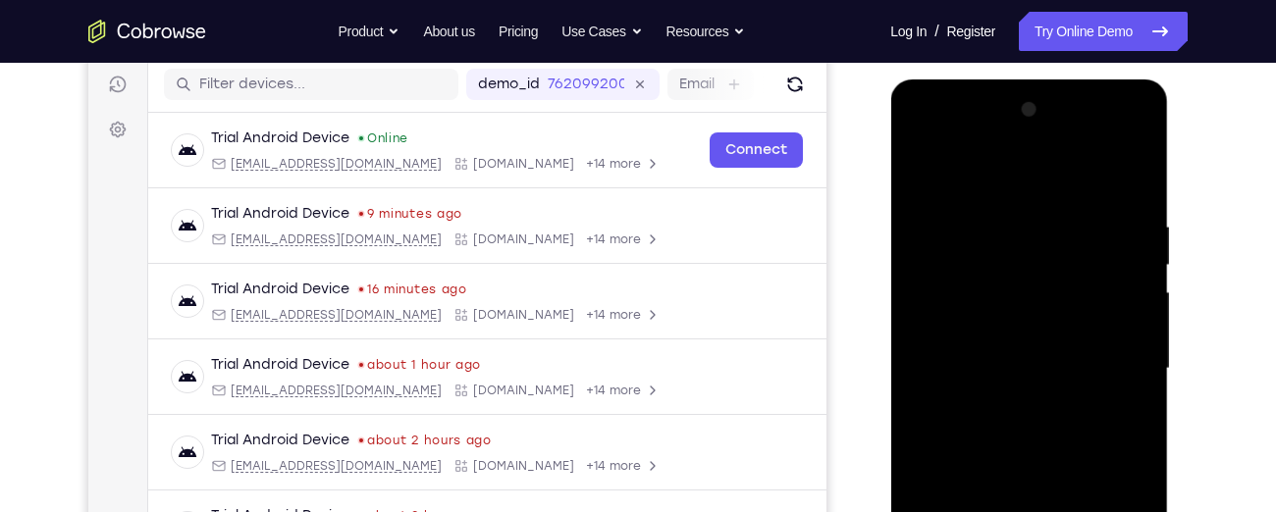
scroll to position [242, 0]
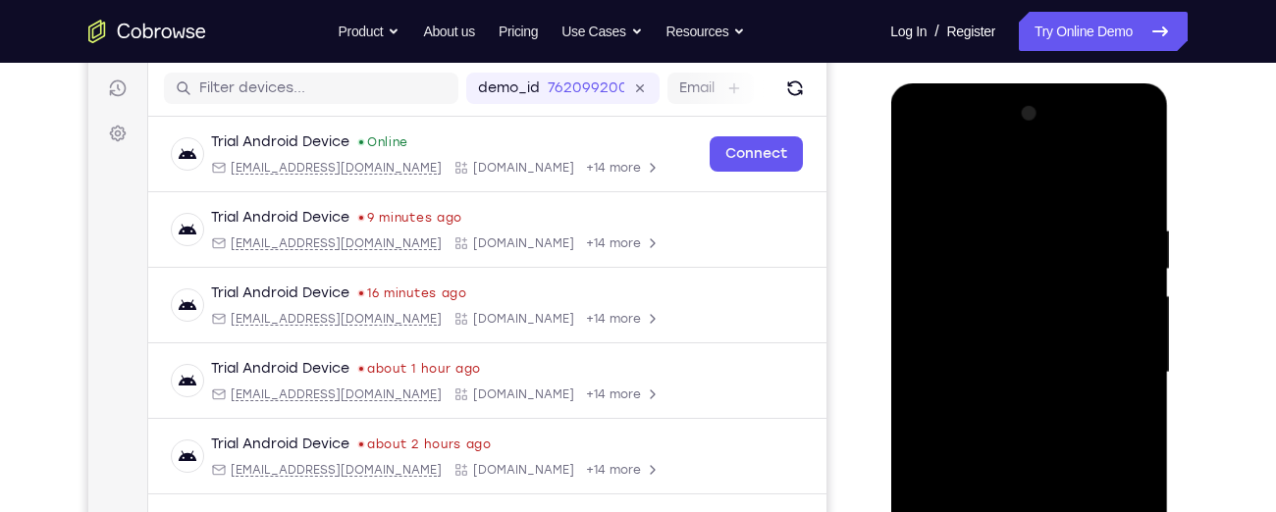
click at [920, 149] on div at bounding box center [1028, 373] width 247 height 550
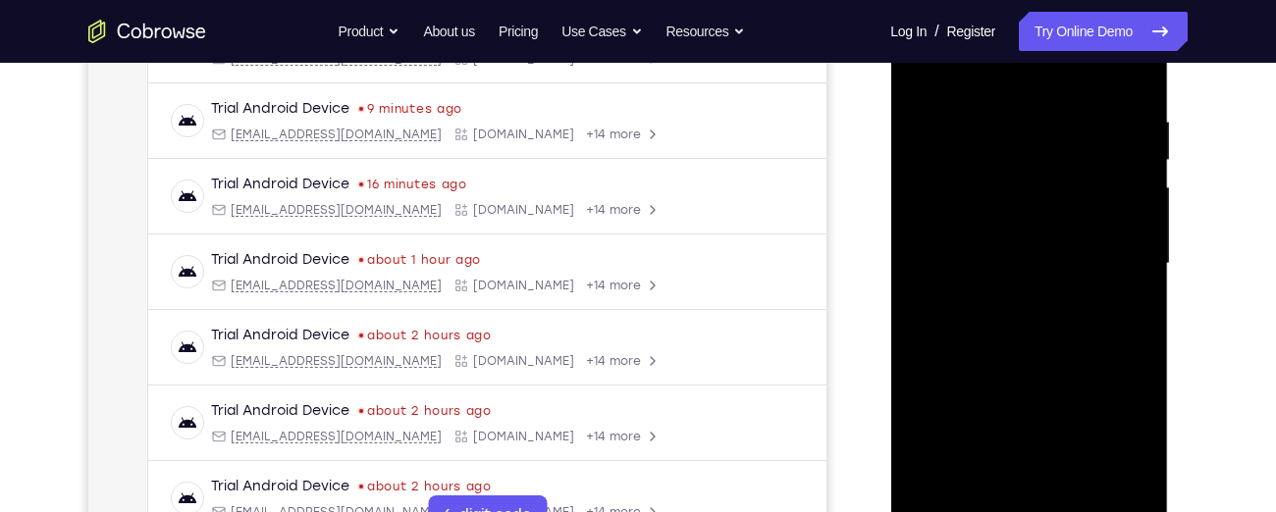
scroll to position [353, 0]
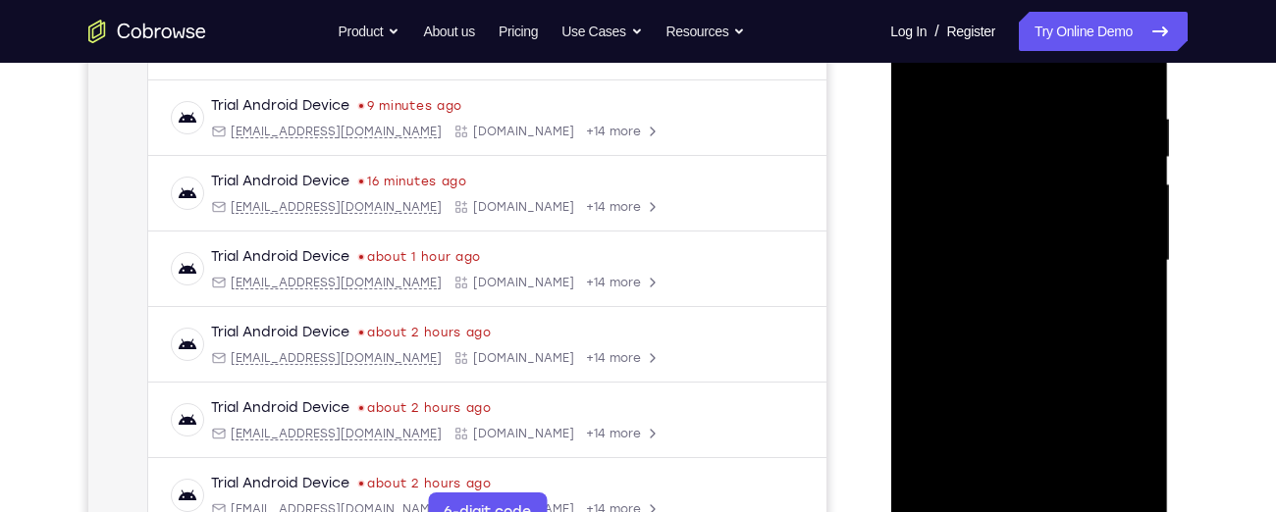
click at [1105, 251] on div at bounding box center [1028, 261] width 247 height 550
click at [1003, 296] on div at bounding box center [1028, 261] width 247 height 550
click at [996, 238] on div at bounding box center [1028, 261] width 247 height 550
click at [995, 219] on div at bounding box center [1028, 261] width 247 height 550
click at [1000, 261] on div at bounding box center [1028, 261] width 247 height 550
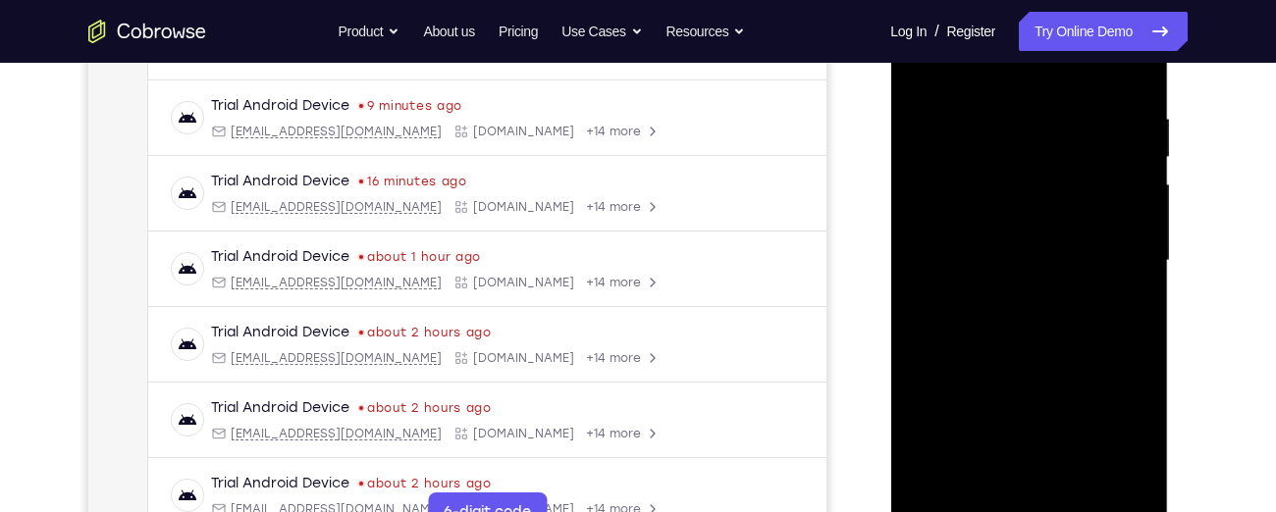
click at [1017, 325] on div at bounding box center [1028, 261] width 247 height 550
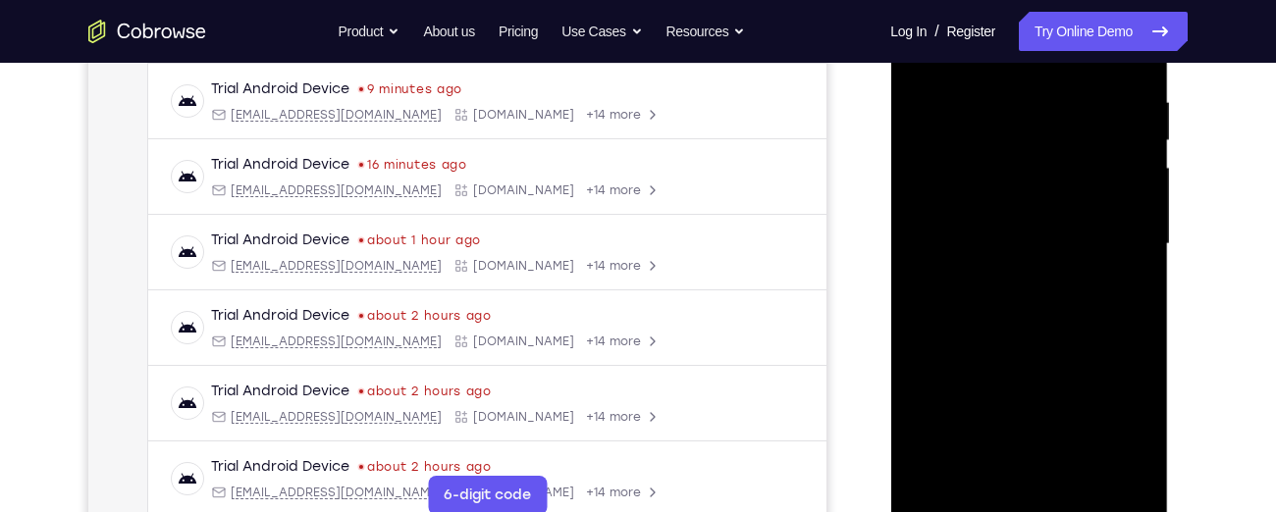
scroll to position [373, 0]
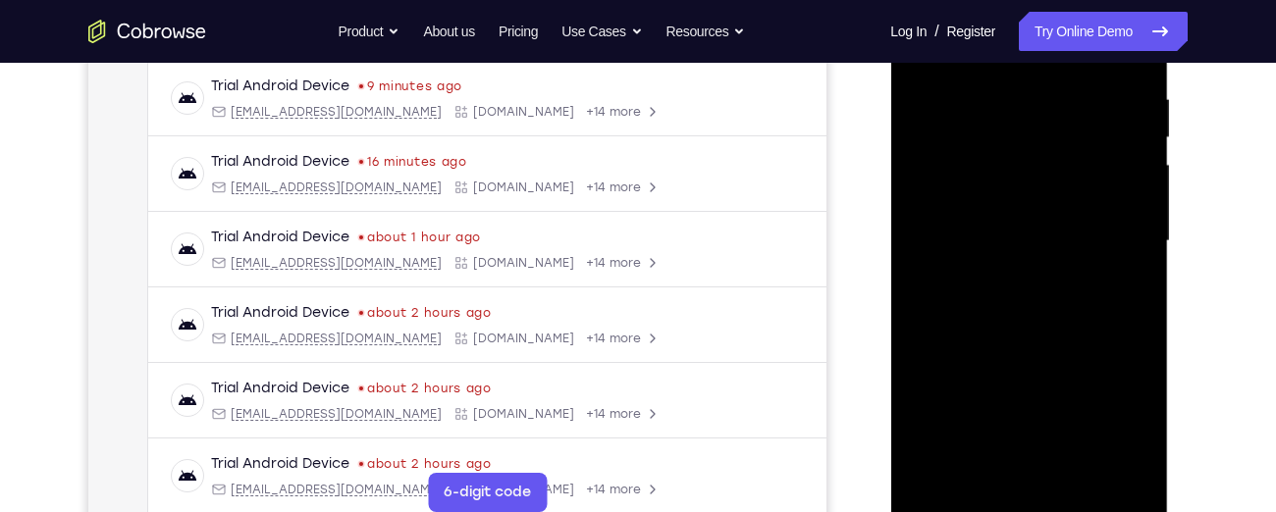
click at [1128, 84] on div at bounding box center [1028, 242] width 247 height 550
click at [1041, 323] on div at bounding box center [1028, 242] width 247 height 550
click at [1119, 97] on div at bounding box center [1028, 242] width 247 height 550
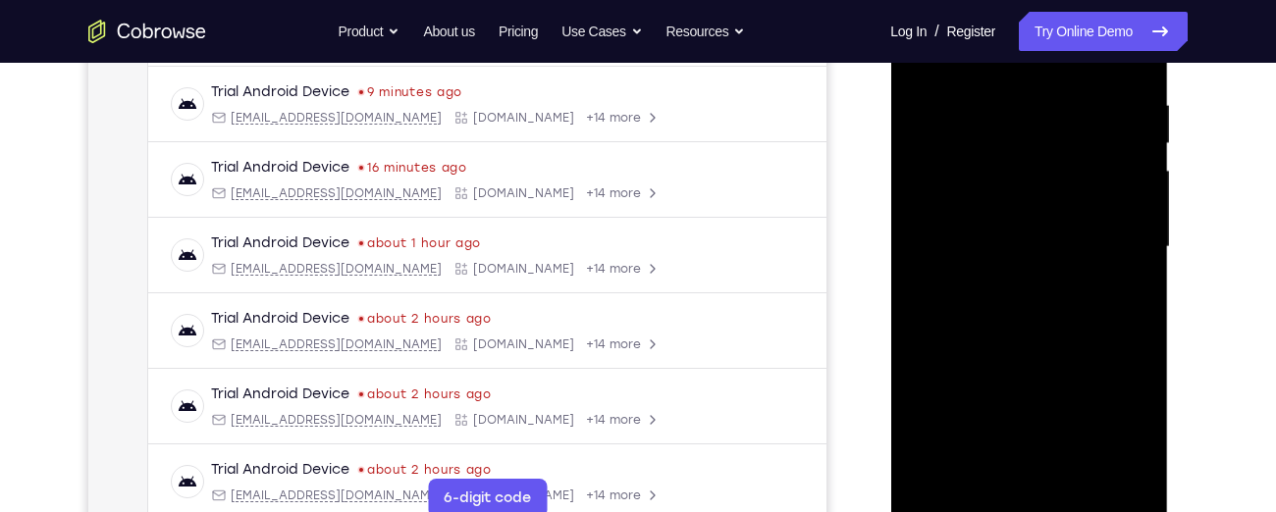
scroll to position [369, 0]
click at [926, 238] on div at bounding box center [1028, 246] width 247 height 550
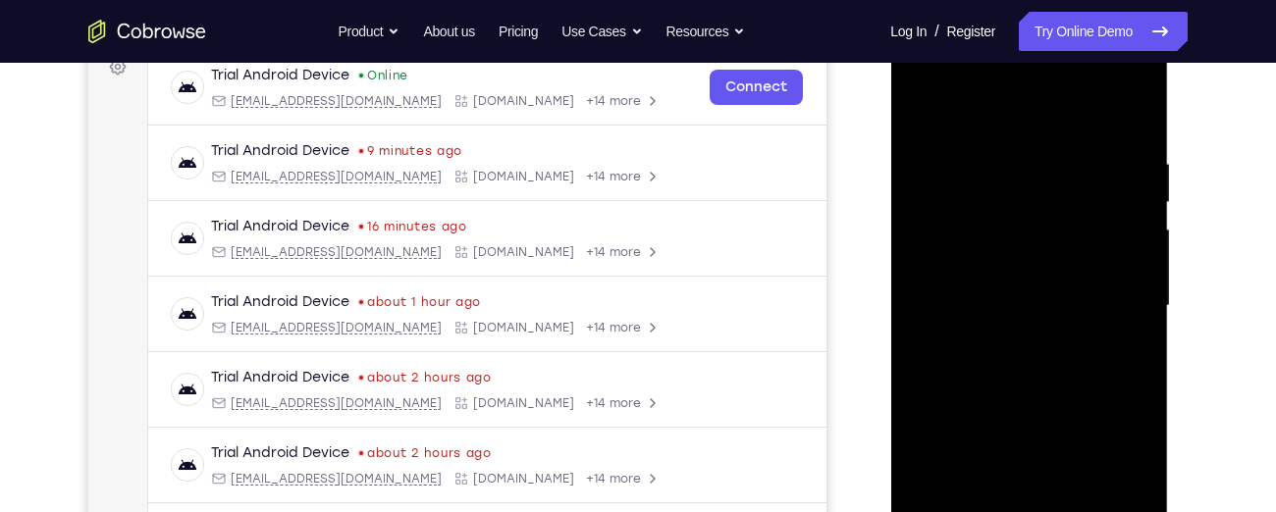
scroll to position [308, 0]
click at [923, 233] on div at bounding box center [1028, 306] width 247 height 550
click at [926, 224] on div at bounding box center [1028, 306] width 247 height 550
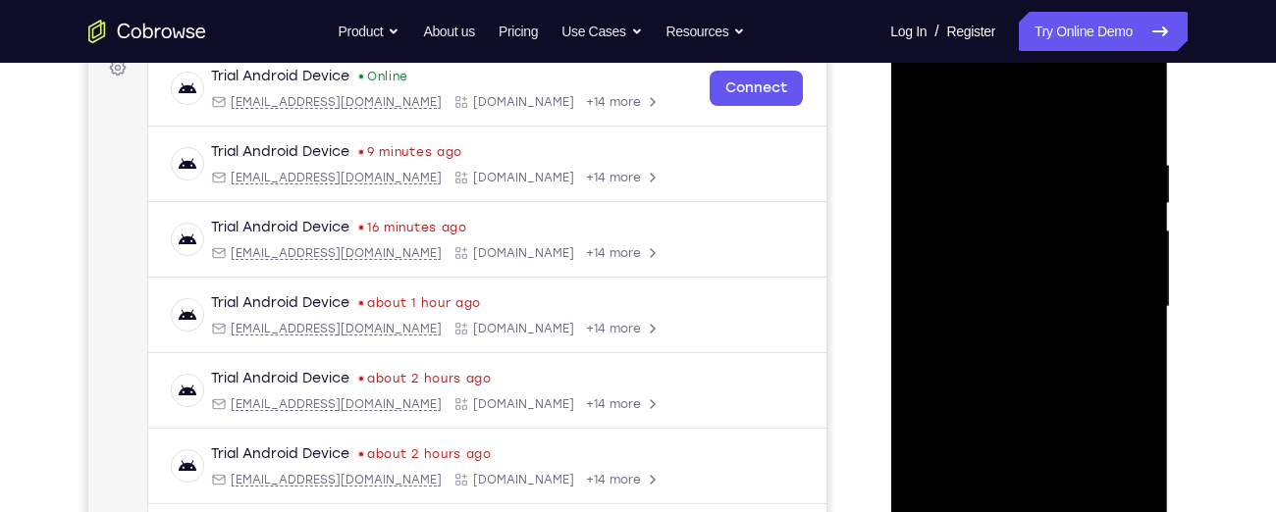
click at [1114, 299] on div at bounding box center [1028, 307] width 247 height 550
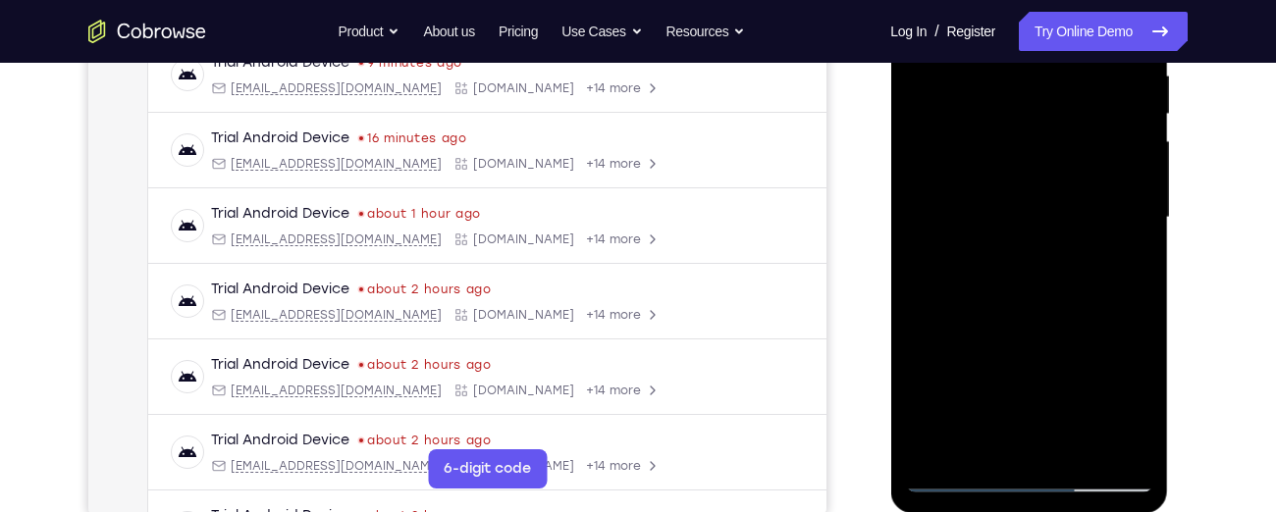
scroll to position [398, 0]
click at [1139, 444] on div at bounding box center [1028, 217] width 247 height 550
click at [1104, 291] on div at bounding box center [1028, 217] width 247 height 550
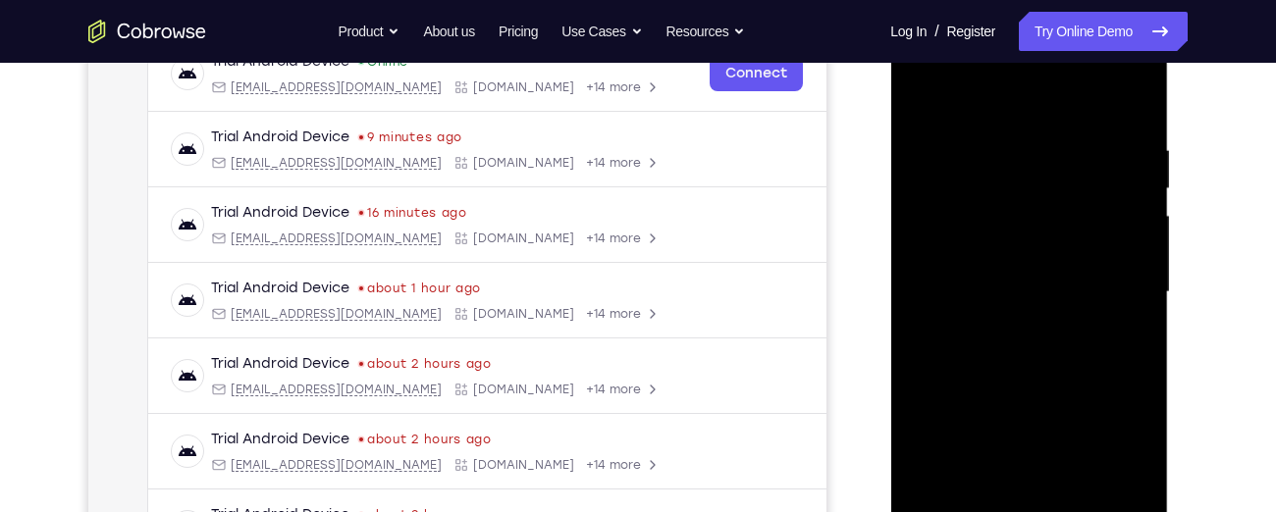
scroll to position [321, 0]
click at [1117, 294] on div at bounding box center [1028, 294] width 247 height 550
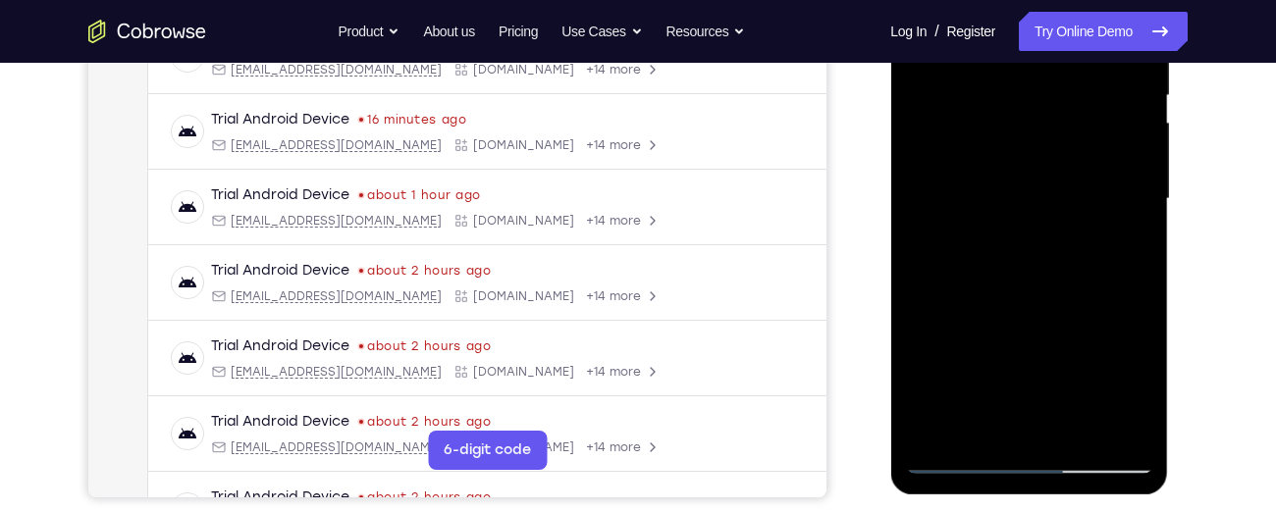
click at [1013, 414] on div at bounding box center [1028, 199] width 247 height 550
click at [959, 454] on div at bounding box center [1028, 199] width 247 height 550
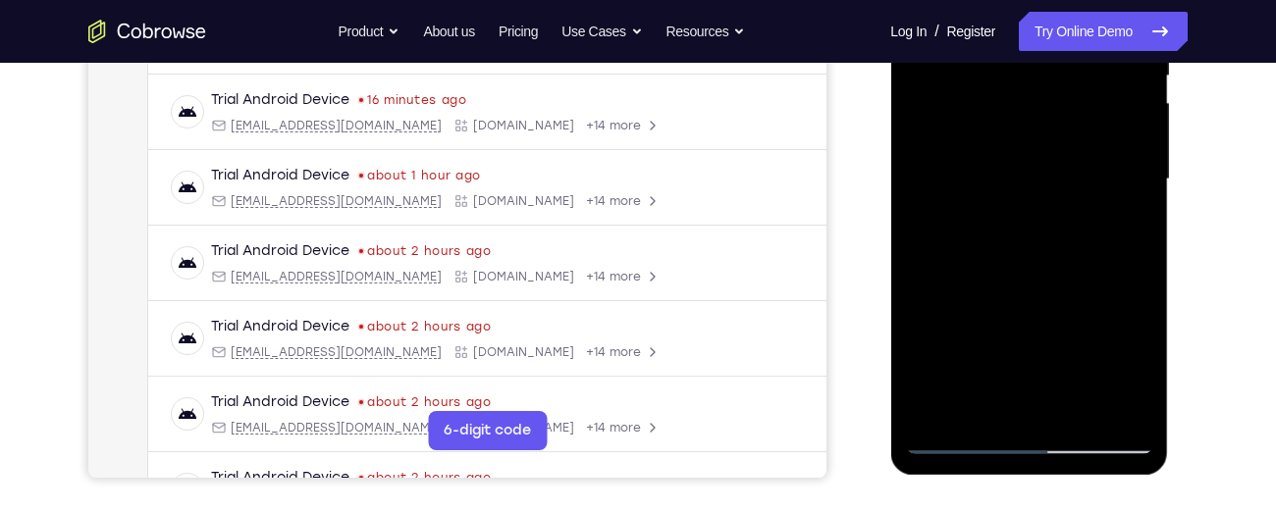
scroll to position [436, 0]
click at [1125, 403] on div at bounding box center [1028, 179] width 247 height 550
click at [1103, 403] on div at bounding box center [1028, 179] width 247 height 550
click at [1110, 247] on div at bounding box center [1028, 179] width 247 height 550
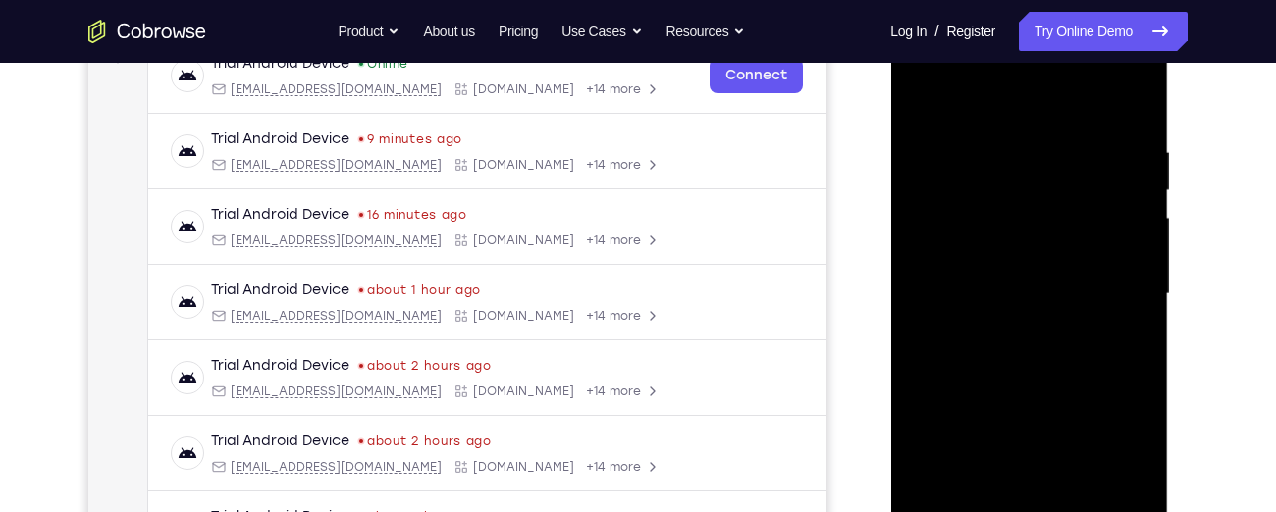
scroll to position [315, 0]
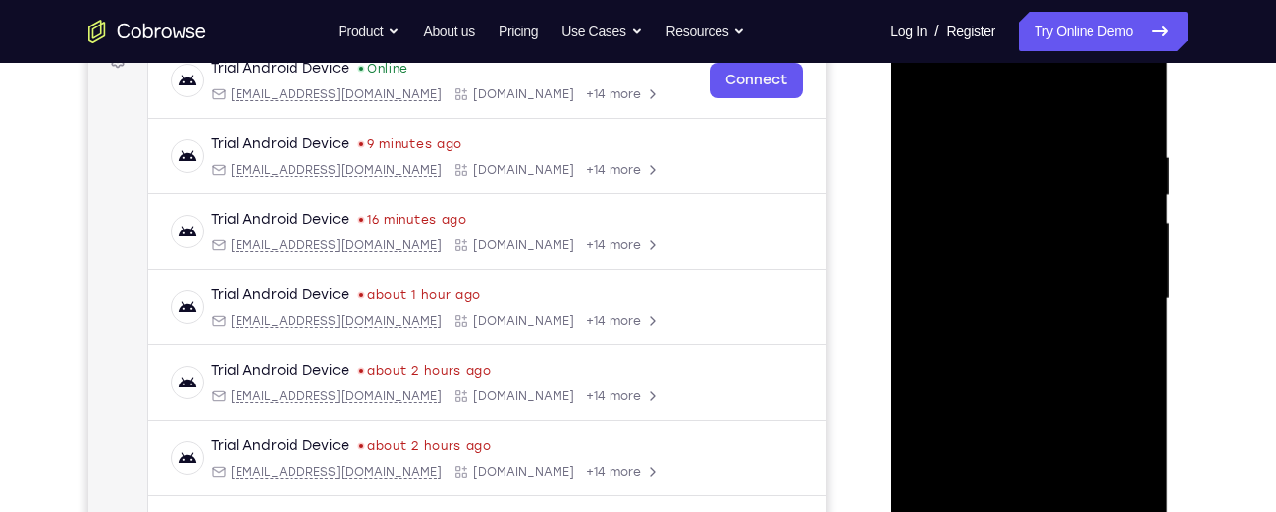
click at [1110, 247] on div at bounding box center [1028, 300] width 247 height 550
click at [1110, 10] on div at bounding box center [1029, 10] width 278 height 0
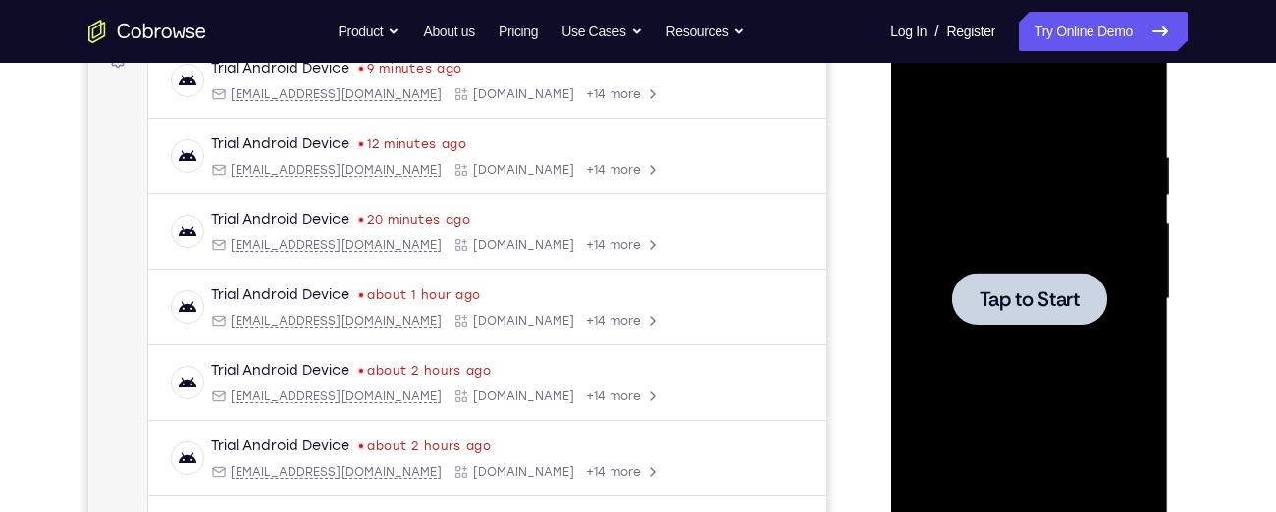
click at [964, 219] on div at bounding box center [1028, 300] width 247 height 550
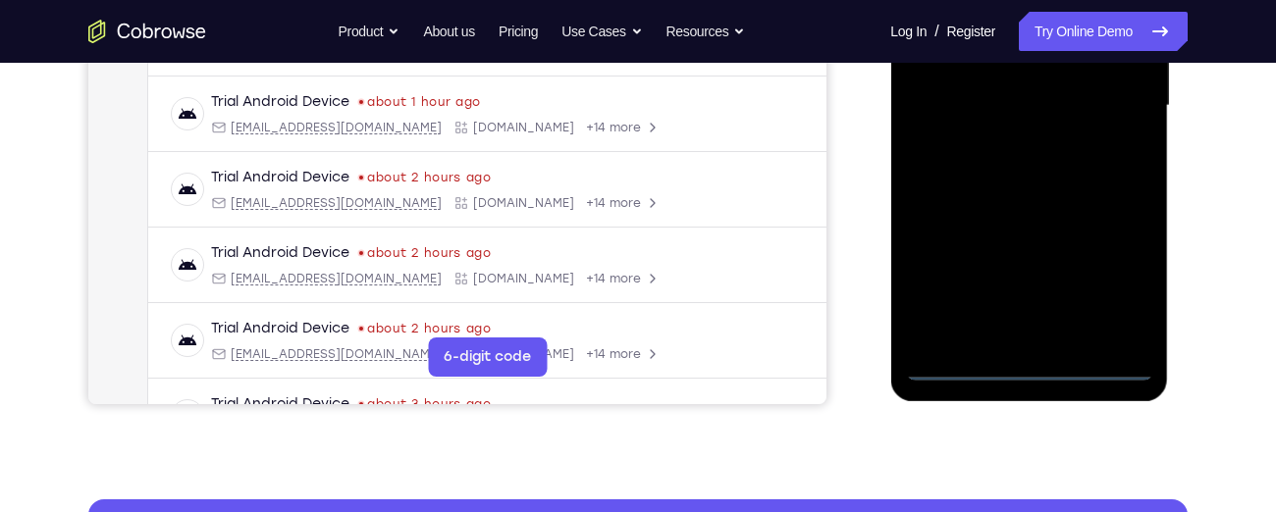
scroll to position [510, 0]
click at [1029, 374] on div at bounding box center [1028, 105] width 247 height 550
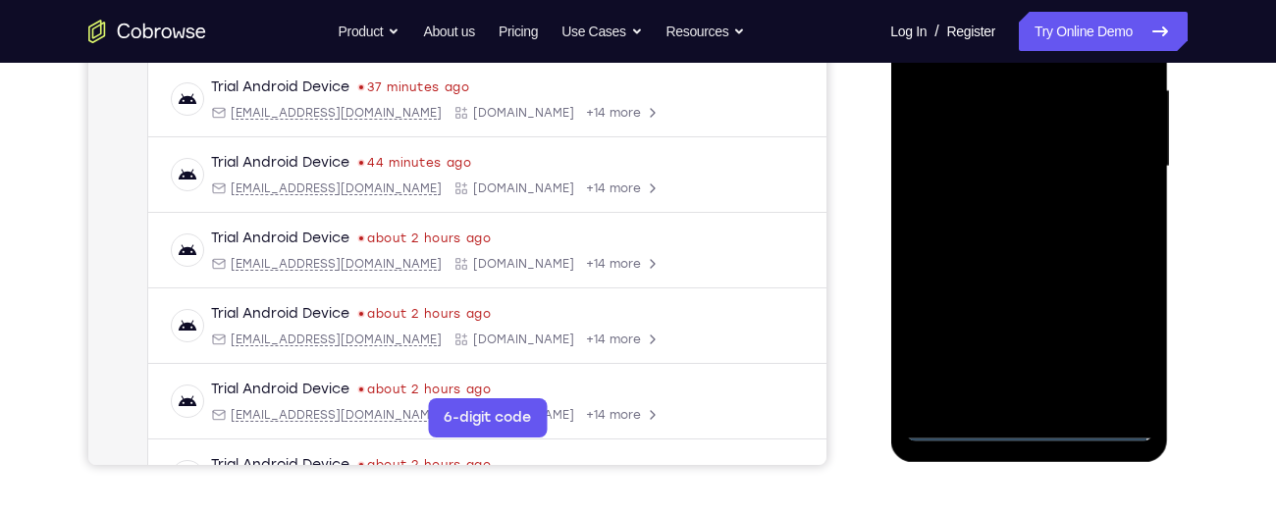
click at [1099, 329] on div at bounding box center [1028, 167] width 247 height 550
click at [1114, 355] on div at bounding box center [1028, 167] width 247 height 550
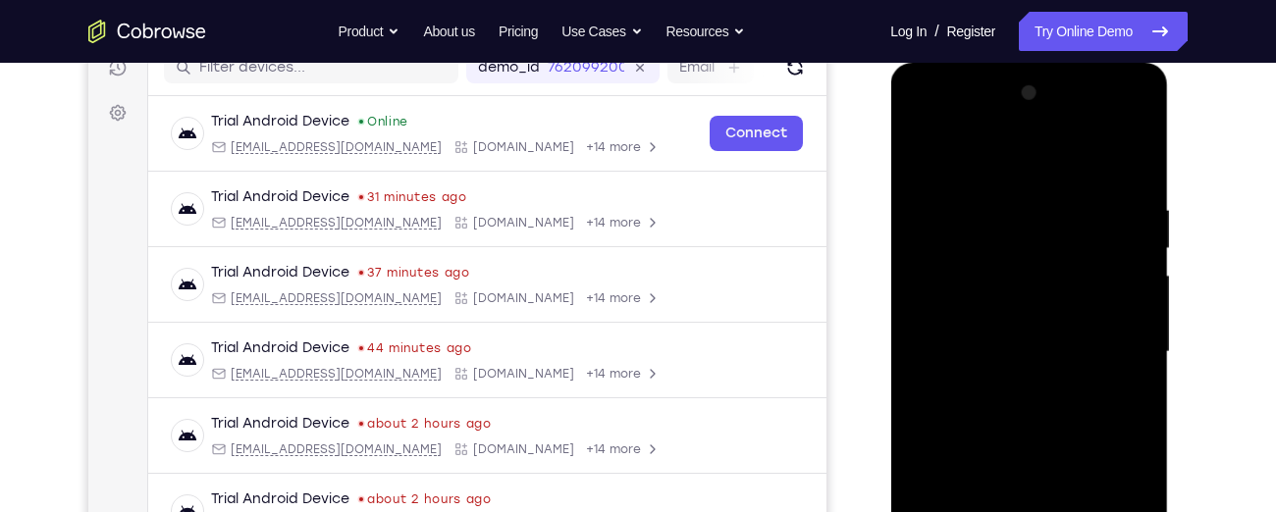
scroll to position [253, 0]
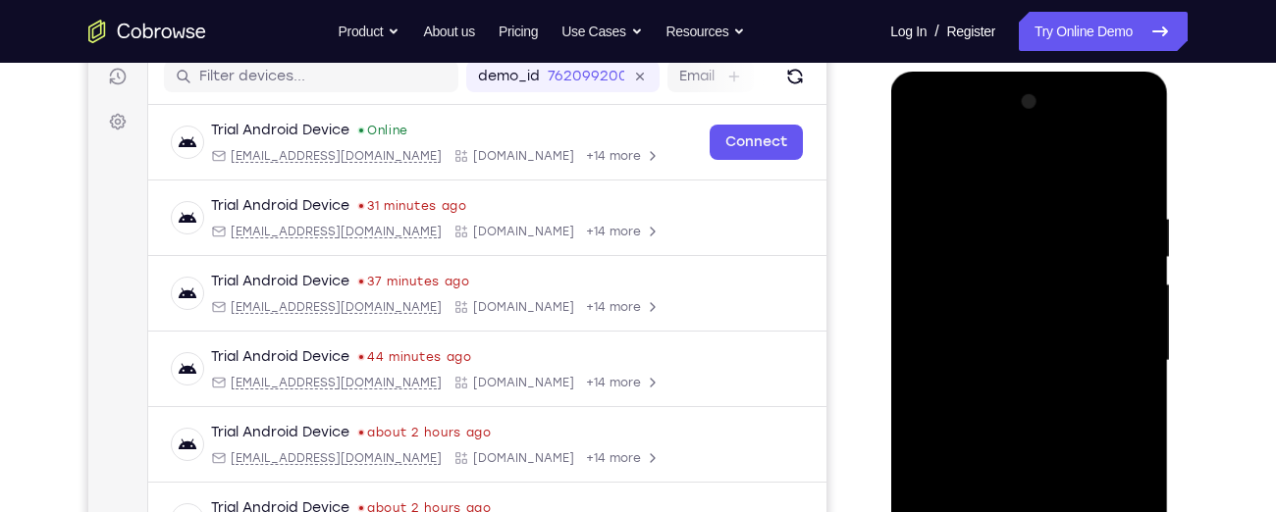
click at [921, 137] on div at bounding box center [1028, 361] width 247 height 550
click at [1113, 355] on div at bounding box center [1028, 361] width 247 height 550
click at [1003, 400] on div at bounding box center [1028, 361] width 247 height 550
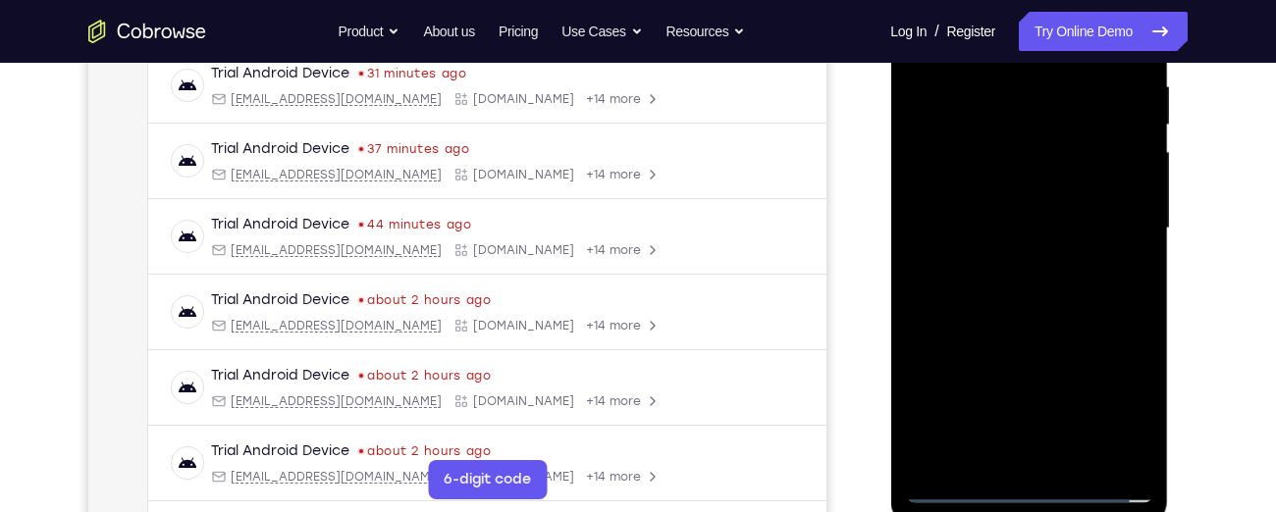
scroll to position [387, 0]
click at [982, 219] on div at bounding box center [1028, 228] width 247 height 550
click at [974, 192] on div at bounding box center [1028, 228] width 247 height 550
click at [982, 229] on div at bounding box center [1028, 228] width 247 height 550
click at [1033, 290] on div at bounding box center [1028, 228] width 247 height 550
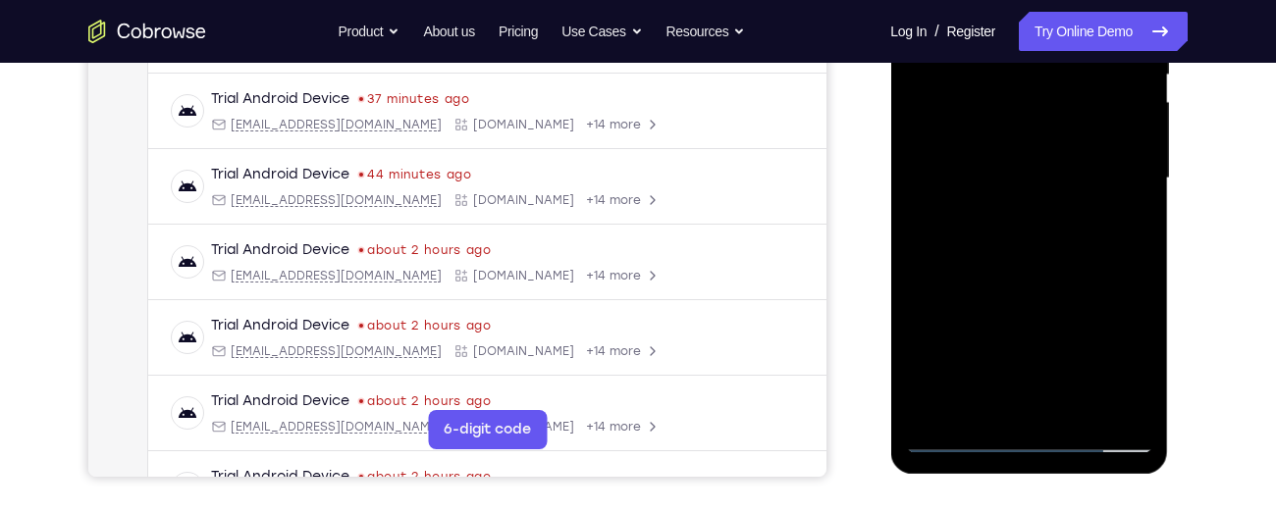
scroll to position [435, 0]
click at [1137, 260] on div at bounding box center [1028, 180] width 247 height 550
click at [1096, 263] on div at bounding box center [1028, 180] width 247 height 550
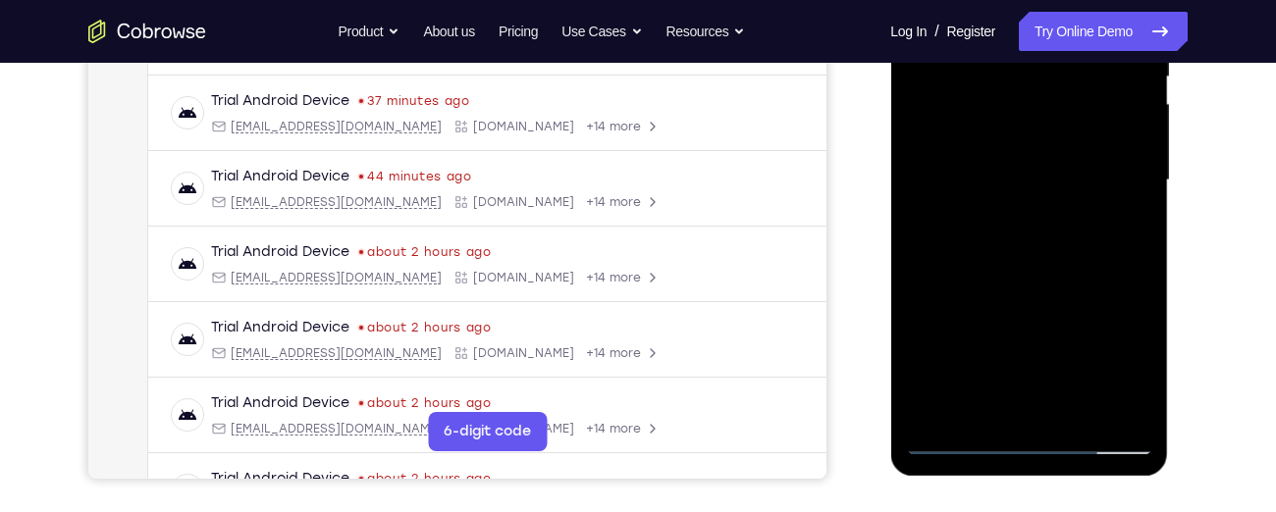
drag, startPoint x: 1096, startPoint y: 264, endPoint x: 1072, endPoint y: 174, distance: 93.3
click at [1072, 174] on div at bounding box center [1028, 181] width 247 height 550
click at [1136, 411] on div at bounding box center [1028, 181] width 247 height 550
drag, startPoint x: 1028, startPoint y: 296, endPoint x: 1036, endPoint y: 115, distance: 181.8
click at [1036, 115] on div at bounding box center [1028, 181] width 247 height 550
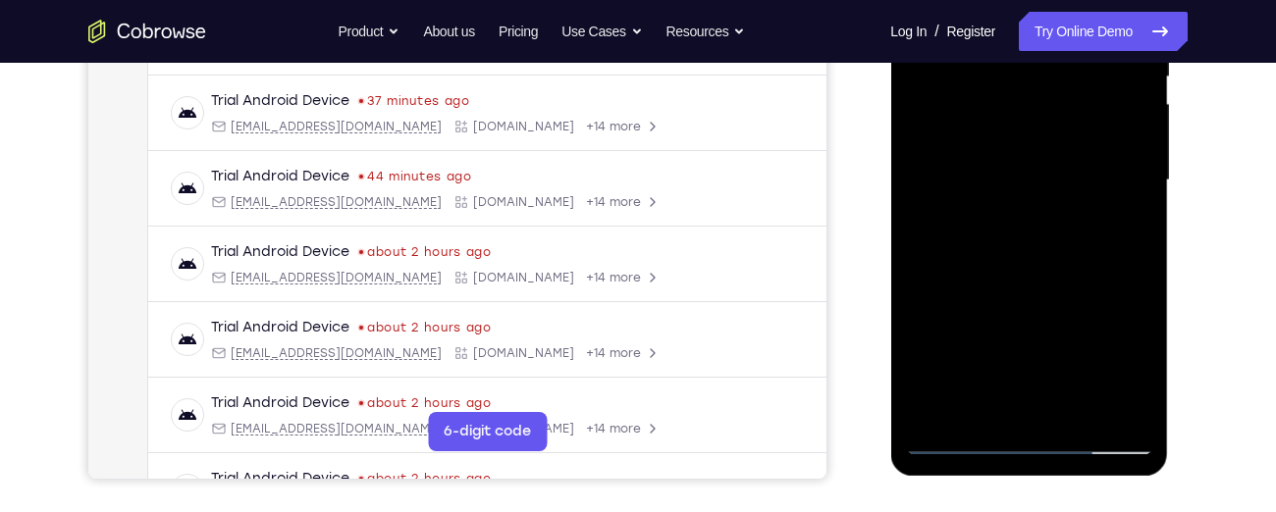
click at [1074, 414] on div at bounding box center [1028, 181] width 247 height 550
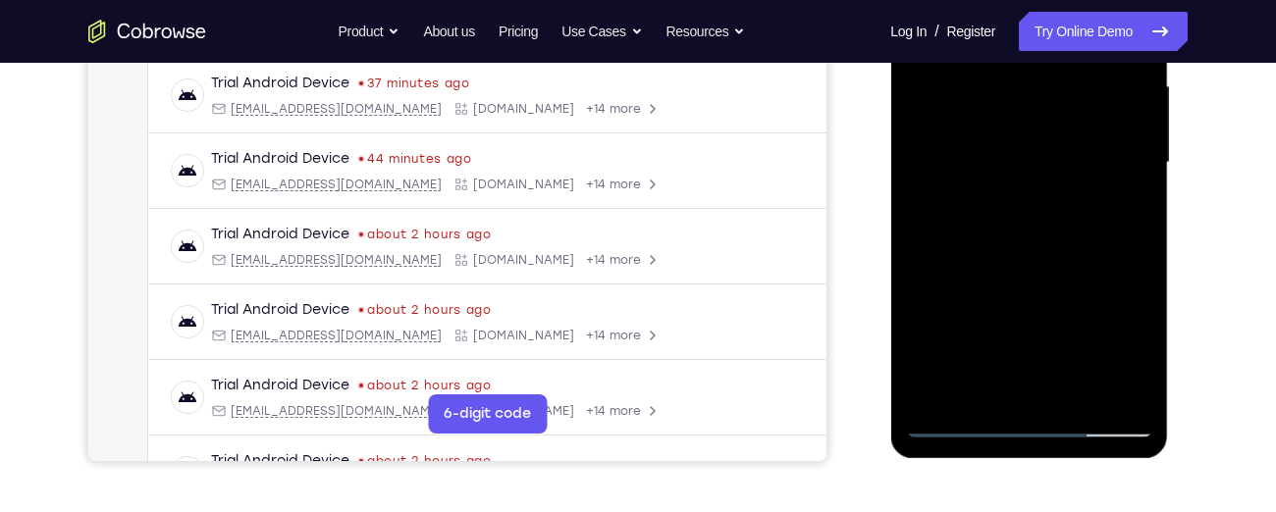
click at [1074, 390] on div at bounding box center [1028, 163] width 247 height 550
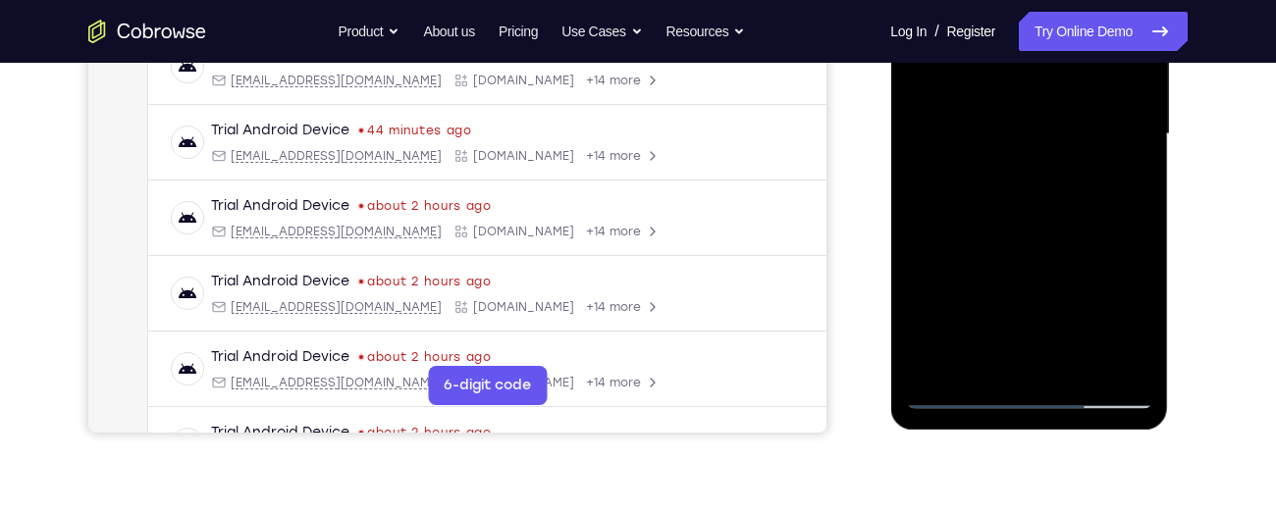
scroll to position [481, 0]
click at [1040, 211] on div at bounding box center [1028, 134] width 247 height 550
click at [1111, 168] on div at bounding box center [1028, 134] width 247 height 550
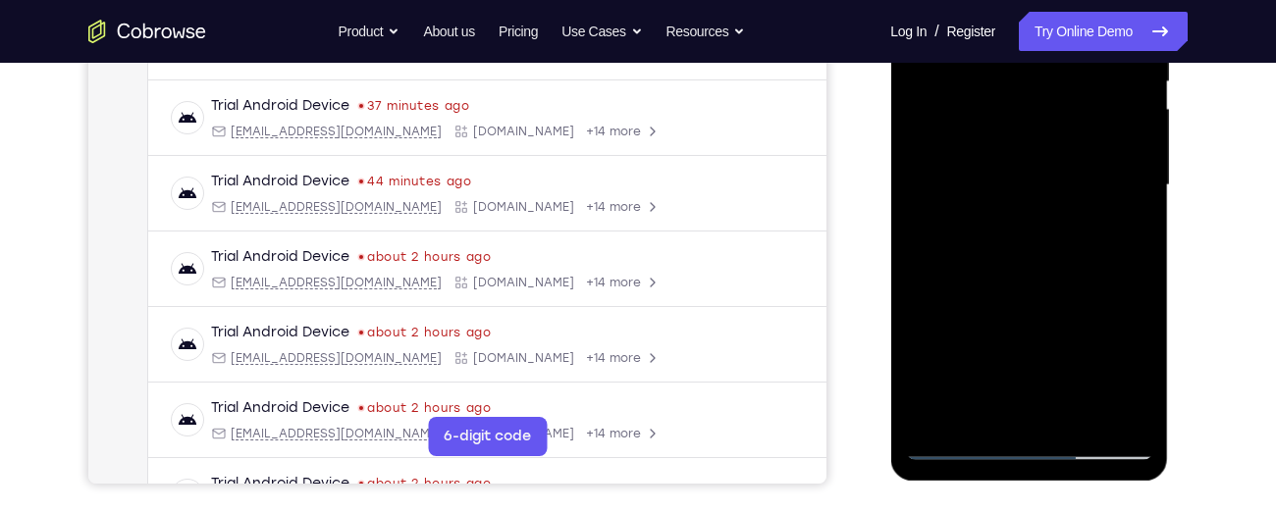
scroll to position [428, 0]
drag, startPoint x: 1115, startPoint y: 225, endPoint x: 1108, endPoint y: 264, distance: 39.9
click at [1108, 264] on div at bounding box center [1028, 187] width 247 height 550
click at [1030, 179] on div at bounding box center [1028, 187] width 247 height 550
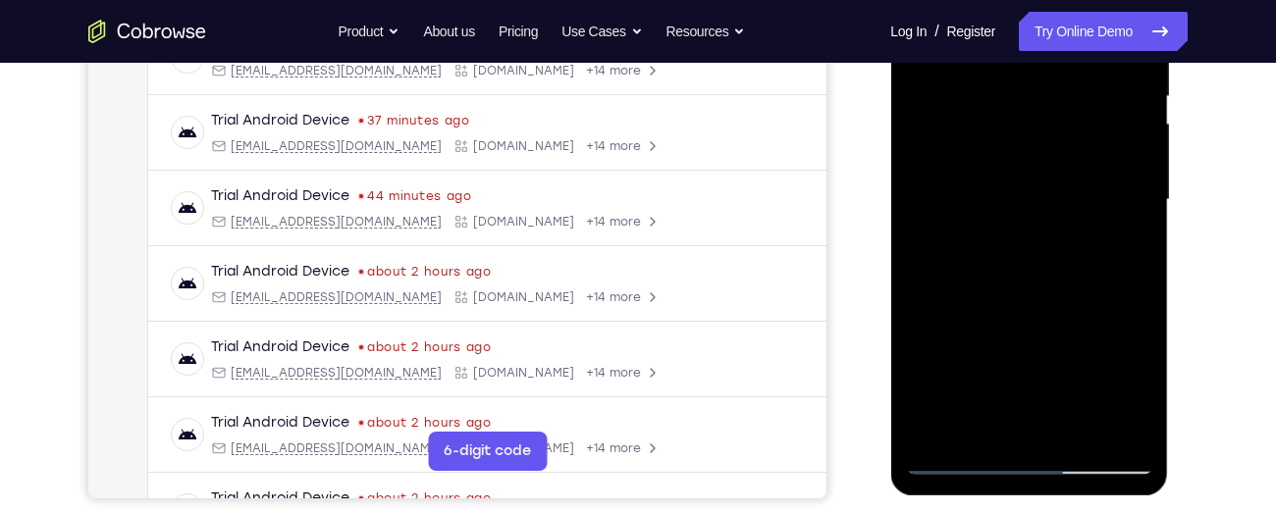
scroll to position [413, 0]
click at [1123, 416] on div at bounding box center [1028, 201] width 247 height 550
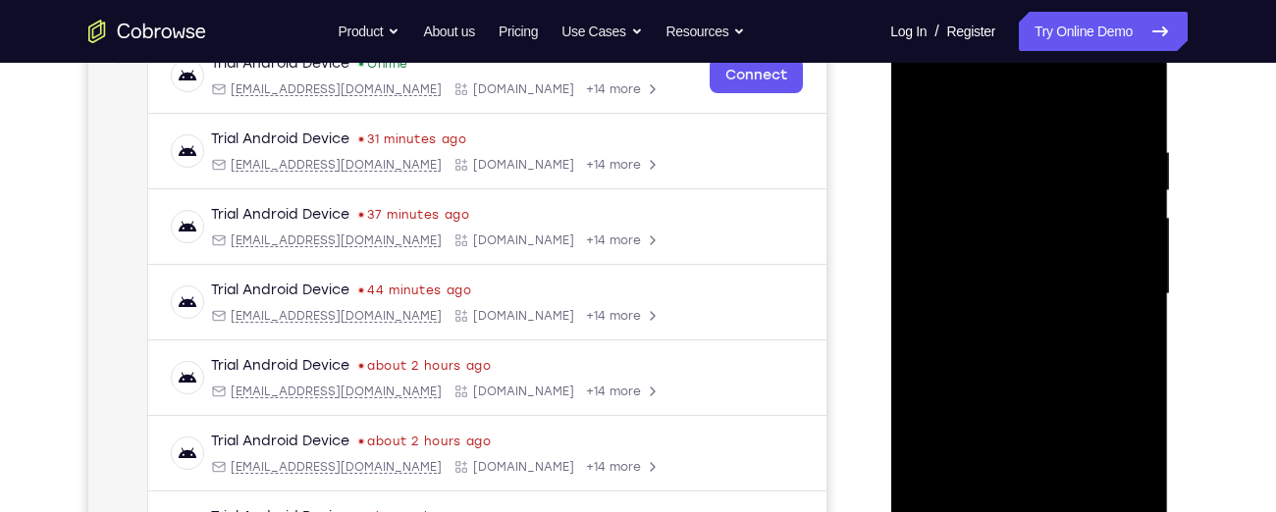
scroll to position [318, 0]
click at [925, 111] on div at bounding box center [1028, 297] width 247 height 550
click at [915, 107] on div at bounding box center [1028, 297] width 247 height 550
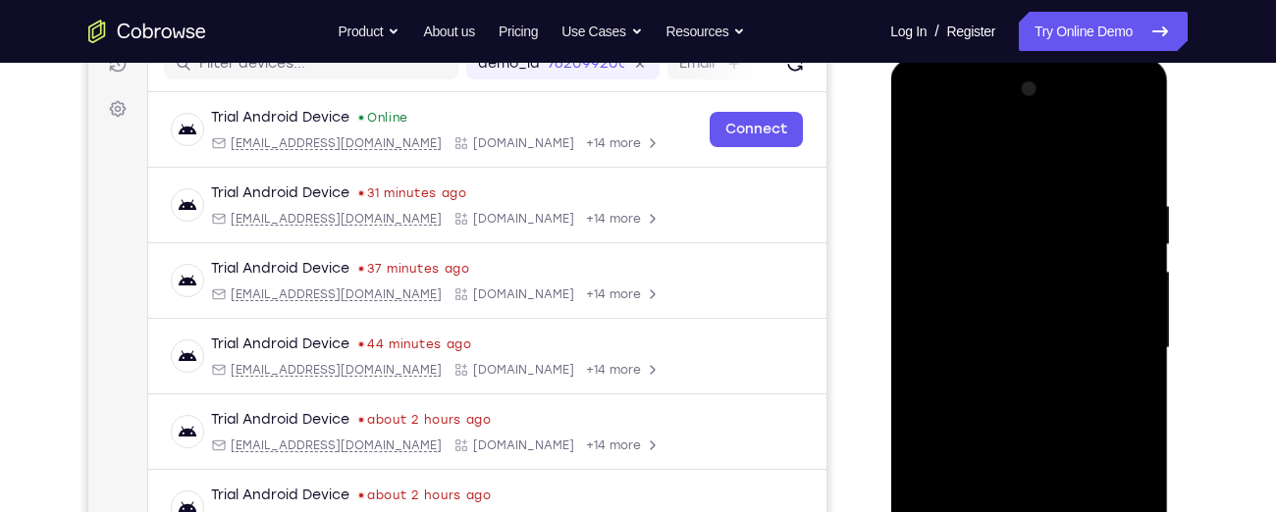
scroll to position [265, 0]
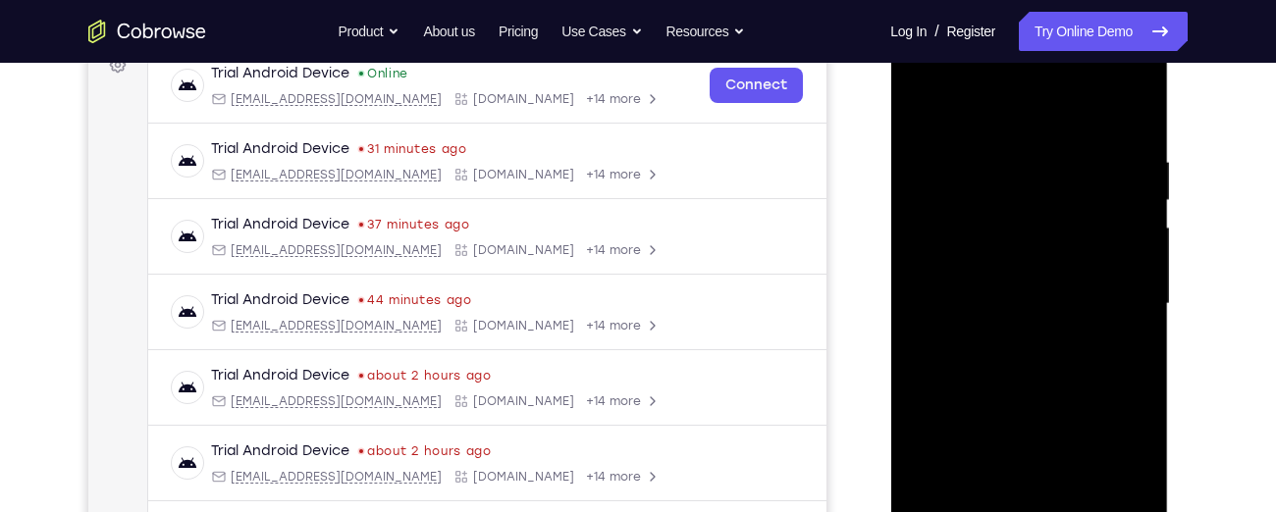
click at [1018, 273] on div at bounding box center [1028, 304] width 247 height 550
drag, startPoint x: 1018, startPoint y: 228, endPoint x: 1018, endPoint y: 273, distance: 45.2
click at [1018, 273] on div at bounding box center [1028, 304] width 247 height 550
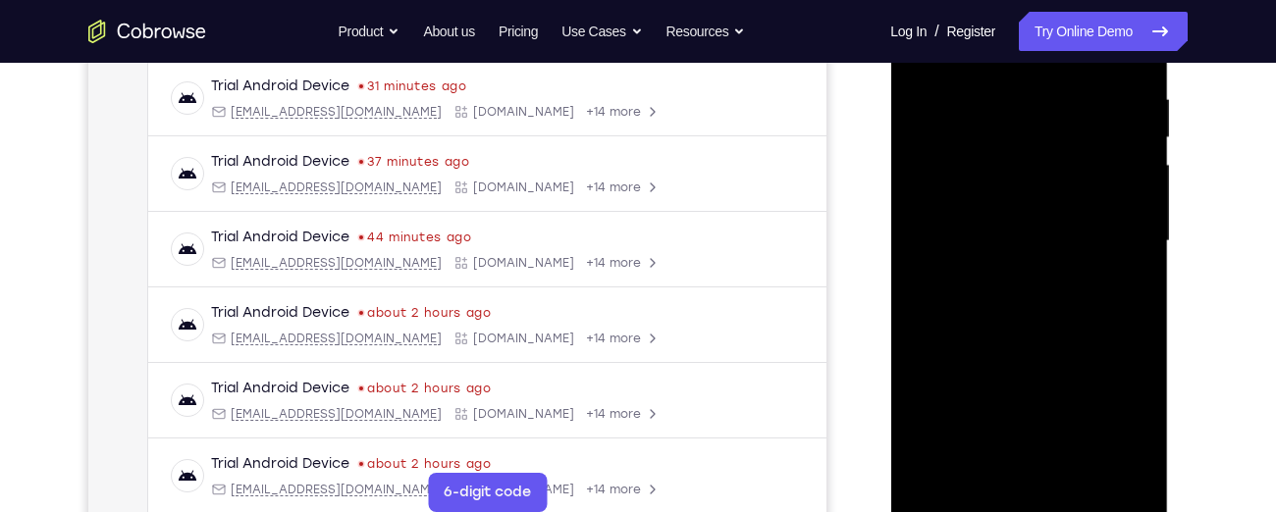
scroll to position [374, 0]
drag, startPoint x: 1021, startPoint y: 342, endPoint x: 1011, endPoint y: 134, distance: 207.4
click at [1011, 134] on div at bounding box center [1028, 241] width 247 height 550
drag, startPoint x: 1073, startPoint y: 382, endPoint x: 1061, endPoint y: 144, distance: 237.9
click at [1061, 144] on div at bounding box center [1028, 241] width 247 height 550
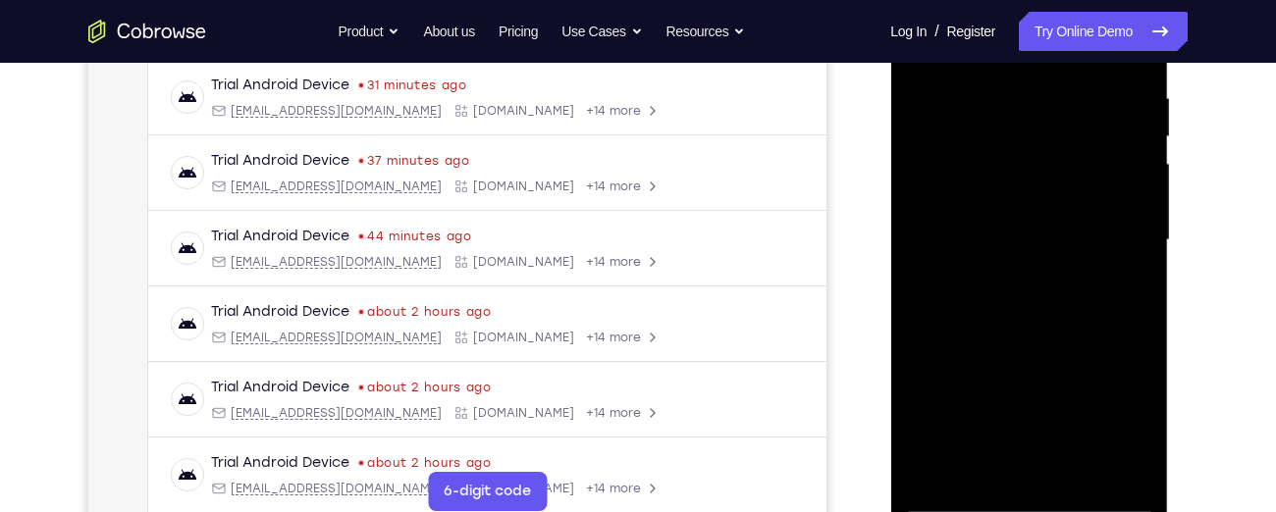
drag, startPoint x: 1053, startPoint y: 309, endPoint x: 1048, endPoint y: 95, distance: 214.1
click at [1048, 95] on div at bounding box center [1028, 241] width 247 height 550
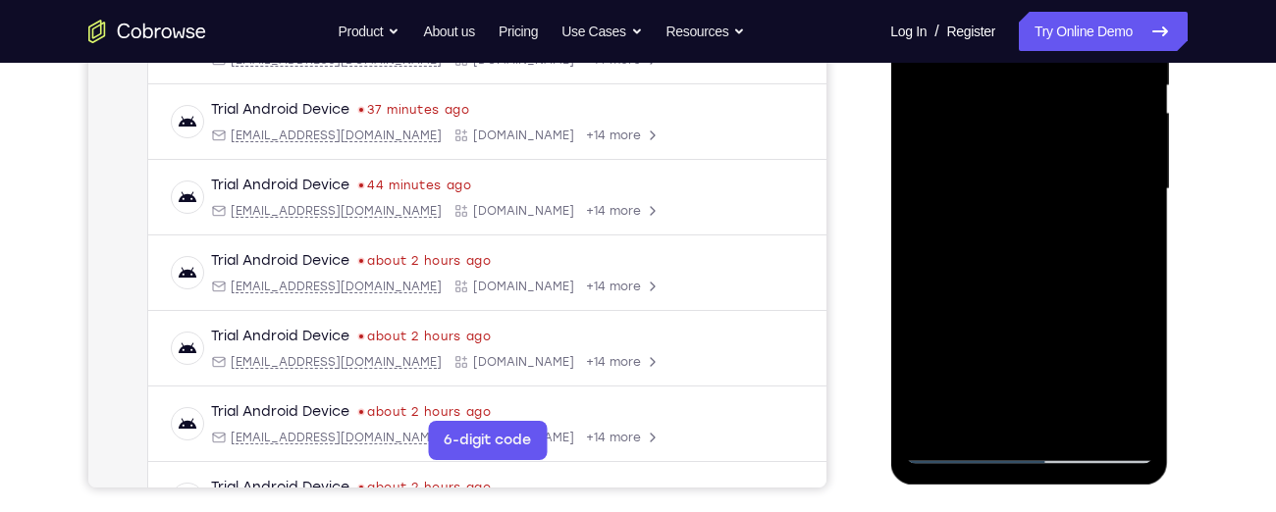
scroll to position [429, 0]
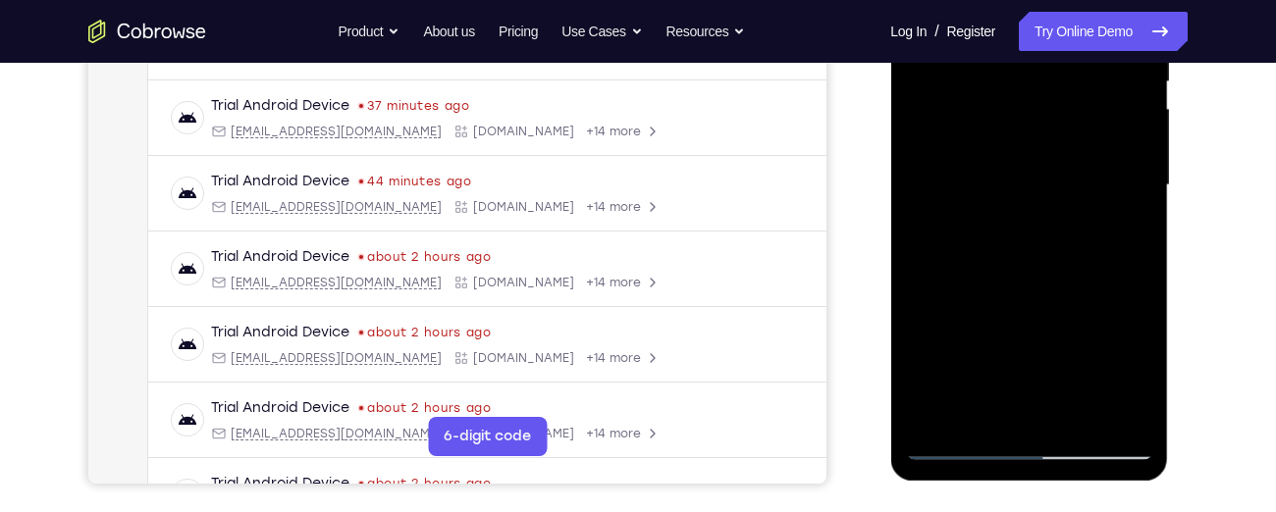
drag, startPoint x: 1053, startPoint y: 340, endPoint x: 1032, endPoint y: 101, distance: 239.5
click at [1032, 101] on div at bounding box center [1028, 186] width 247 height 550
drag, startPoint x: 1030, startPoint y: 293, endPoint x: 1011, endPoint y: 85, distance: 208.0
click at [1011, 85] on div at bounding box center [1028, 186] width 247 height 550
drag, startPoint x: 1010, startPoint y: 306, endPoint x: 994, endPoint y: 117, distance: 190.2
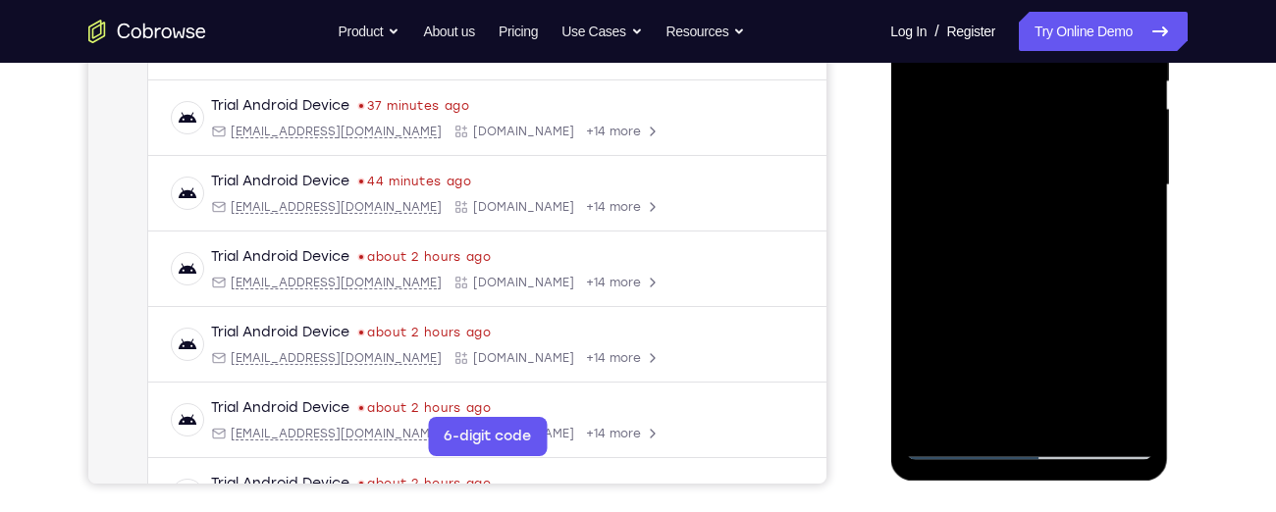
click at [994, 117] on div at bounding box center [1028, 186] width 247 height 550
drag, startPoint x: 999, startPoint y: 284, endPoint x: 967, endPoint y: 63, distance: 223.3
click at [967, 63] on div at bounding box center [1028, 186] width 247 height 550
drag, startPoint x: 1008, startPoint y: 284, endPoint x: 1008, endPoint y: 101, distance: 182.6
click at [1008, 101] on div at bounding box center [1028, 186] width 247 height 550
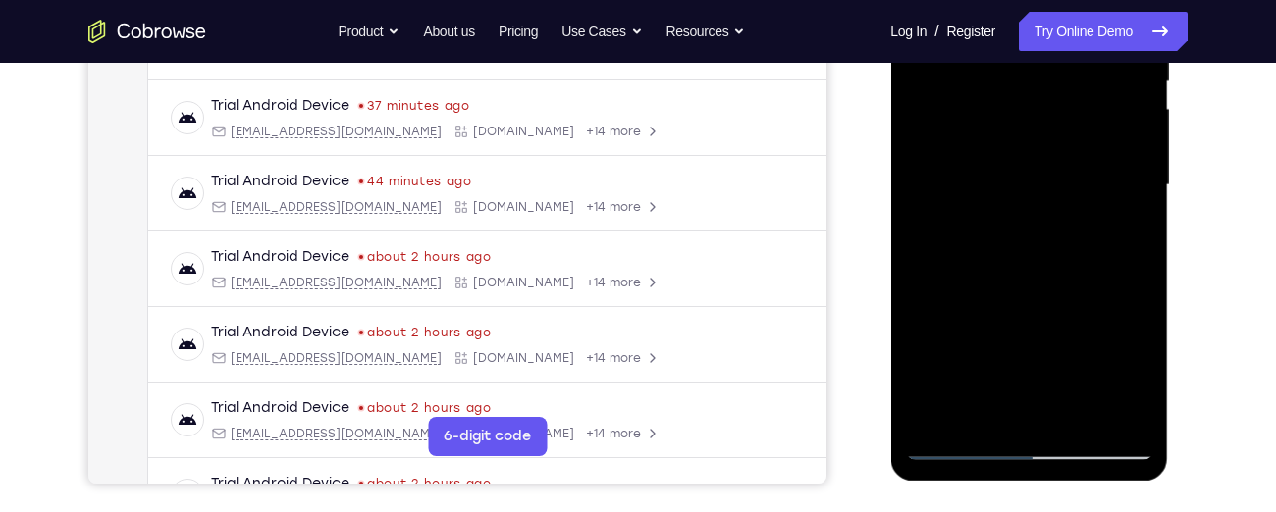
drag, startPoint x: 1018, startPoint y: 326, endPoint x: 1011, endPoint y: 140, distance: 185.7
click at [1011, 140] on div at bounding box center [1028, 186] width 247 height 550
click at [1122, 417] on div at bounding box center [1028, 186] width 247 height 550
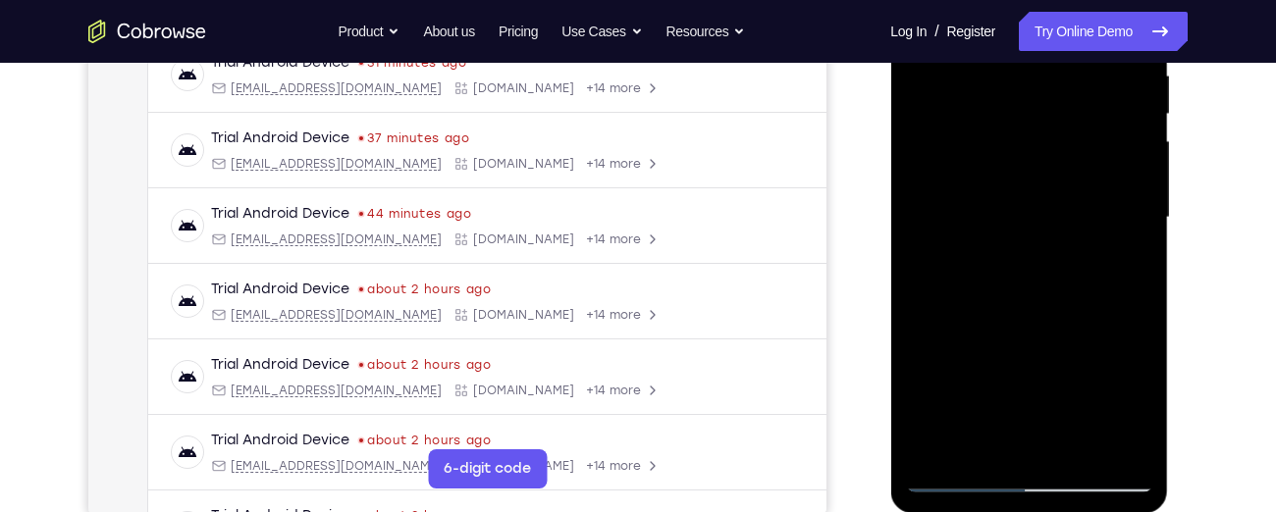
scroll to position [403, 0]
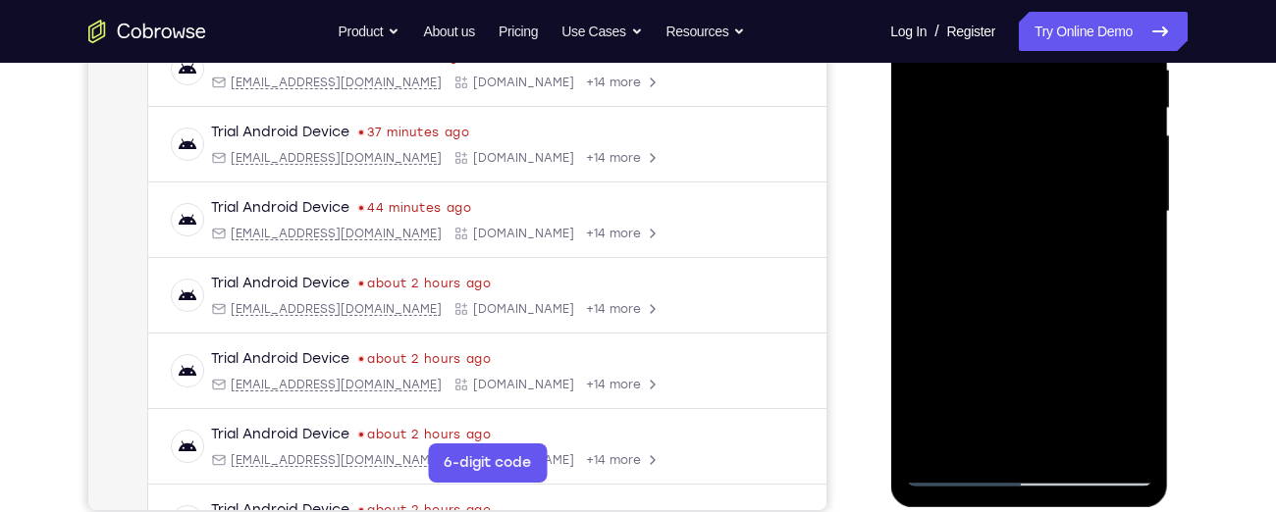
click at [1122, 442] on div at bounding box center [1028, 212] width 247 height 550
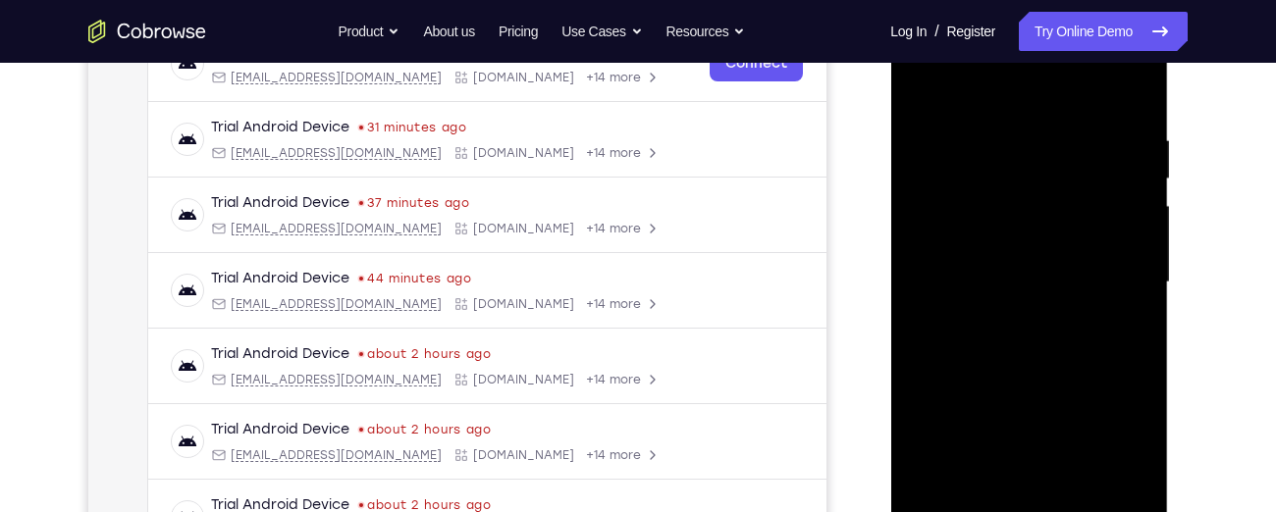
scroll to position [333, 0]
